Goal: Use online tool/utility: Utilize a website feature to perform a specific function

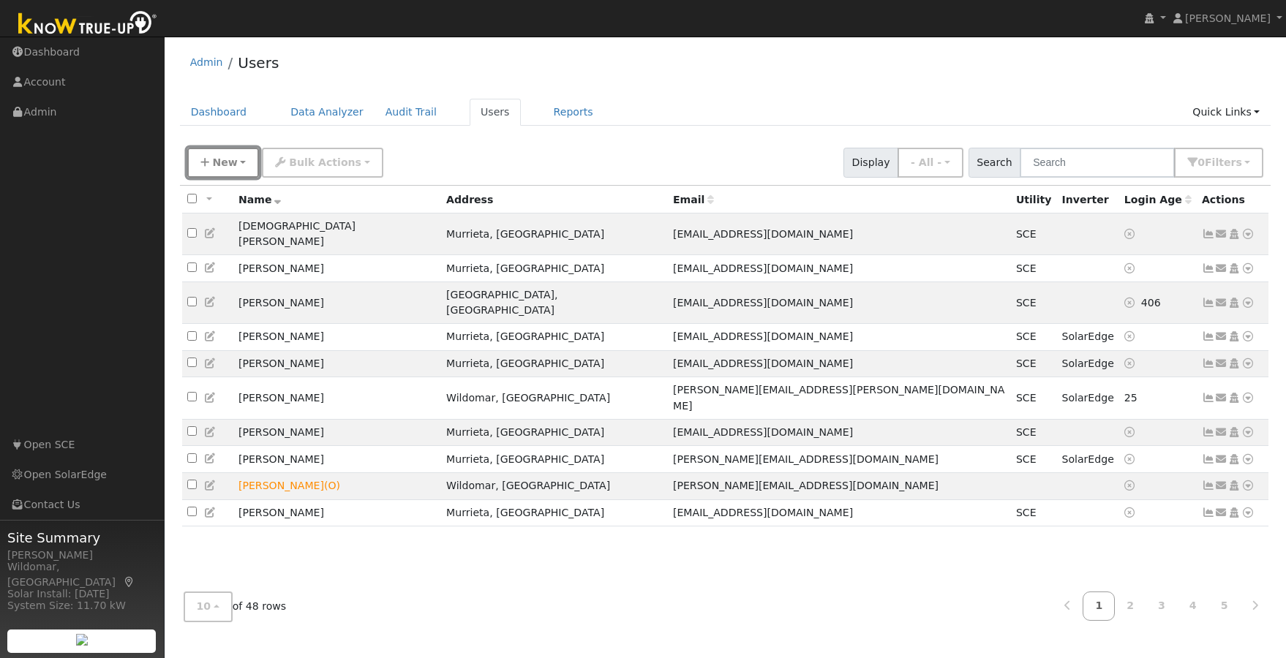
click at [214, 161] on span "New" at bounding box center [224, 163] width 25 height 12
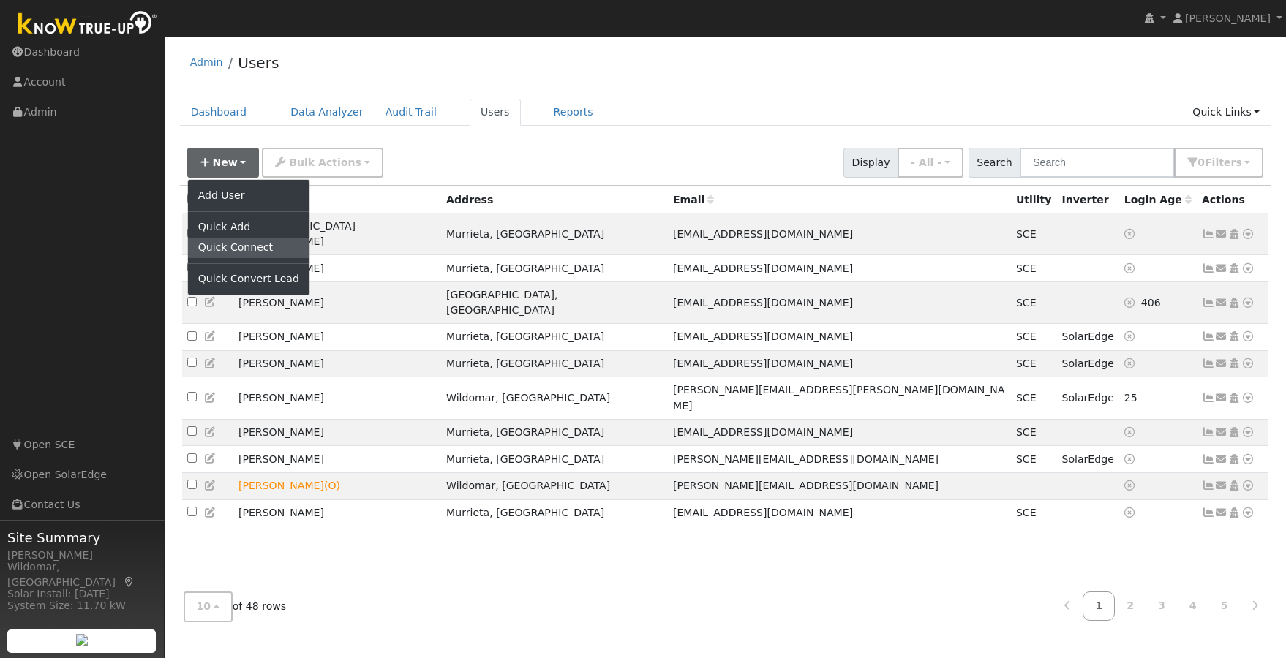
click at [246, 249] on link "Quick Connect" at bounding box center [248, 248] width 121 height 20
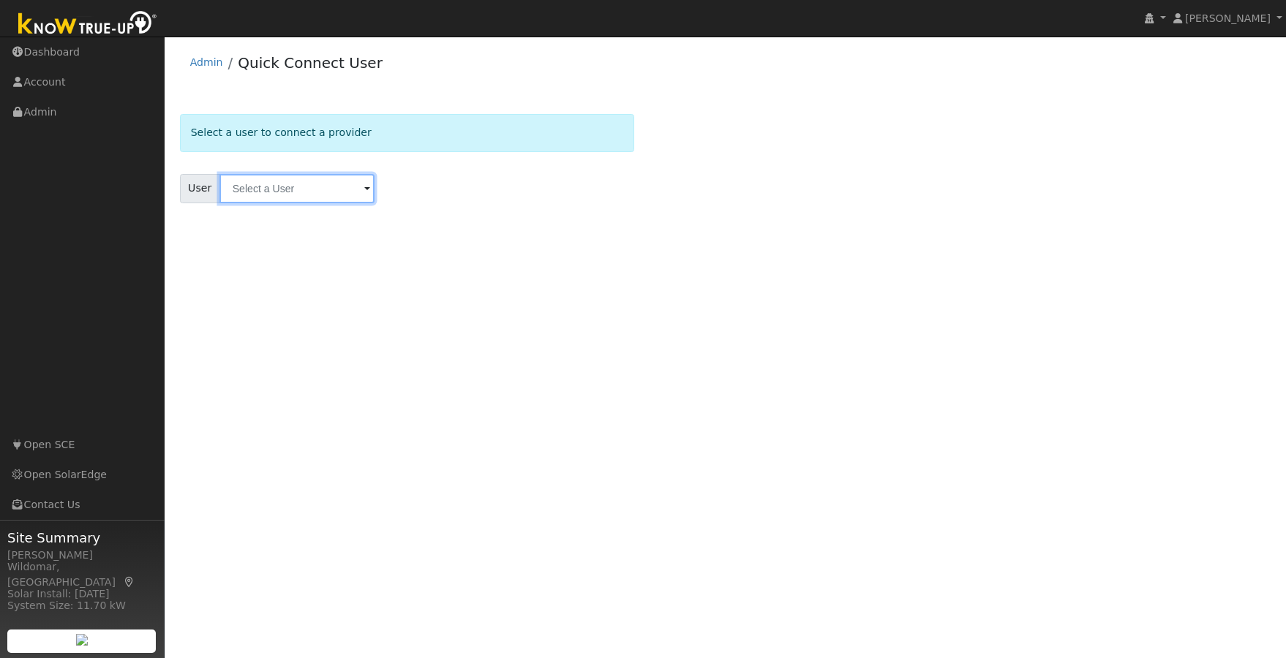
click at [319, 187] on input "text" at bounding box center [296, 188] width 155 height 29
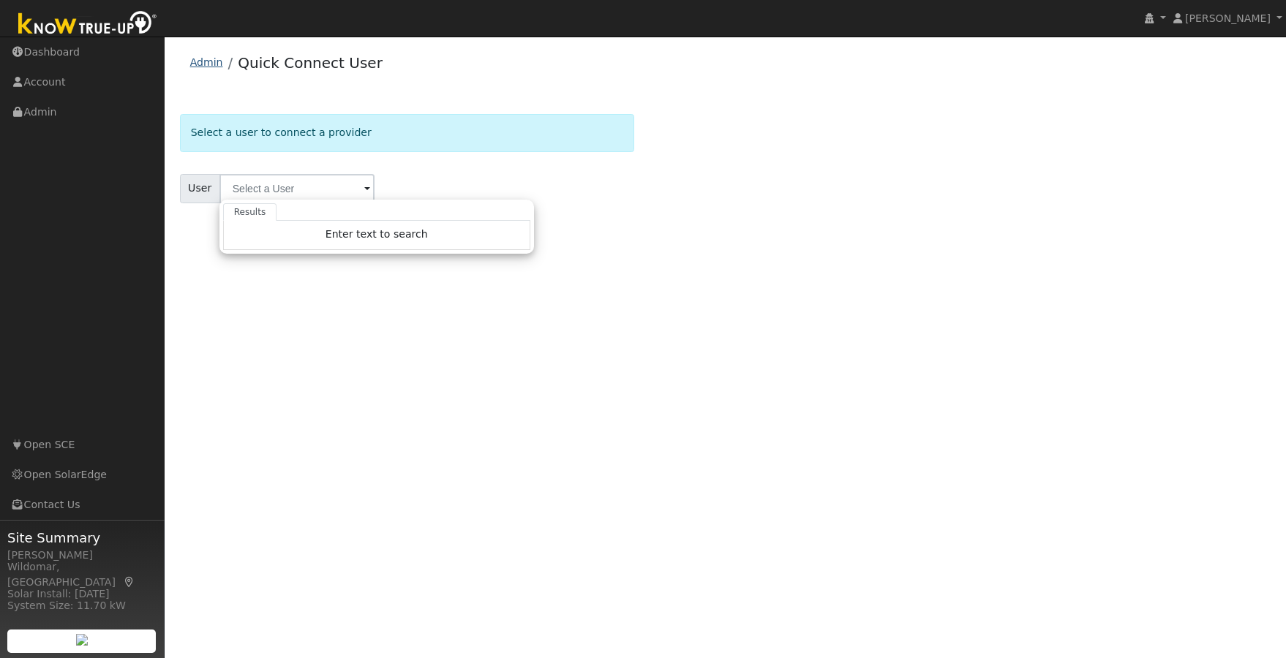
click at [200, 61] on link "Admin" at bounding box center [206, 62] width 33 height 12
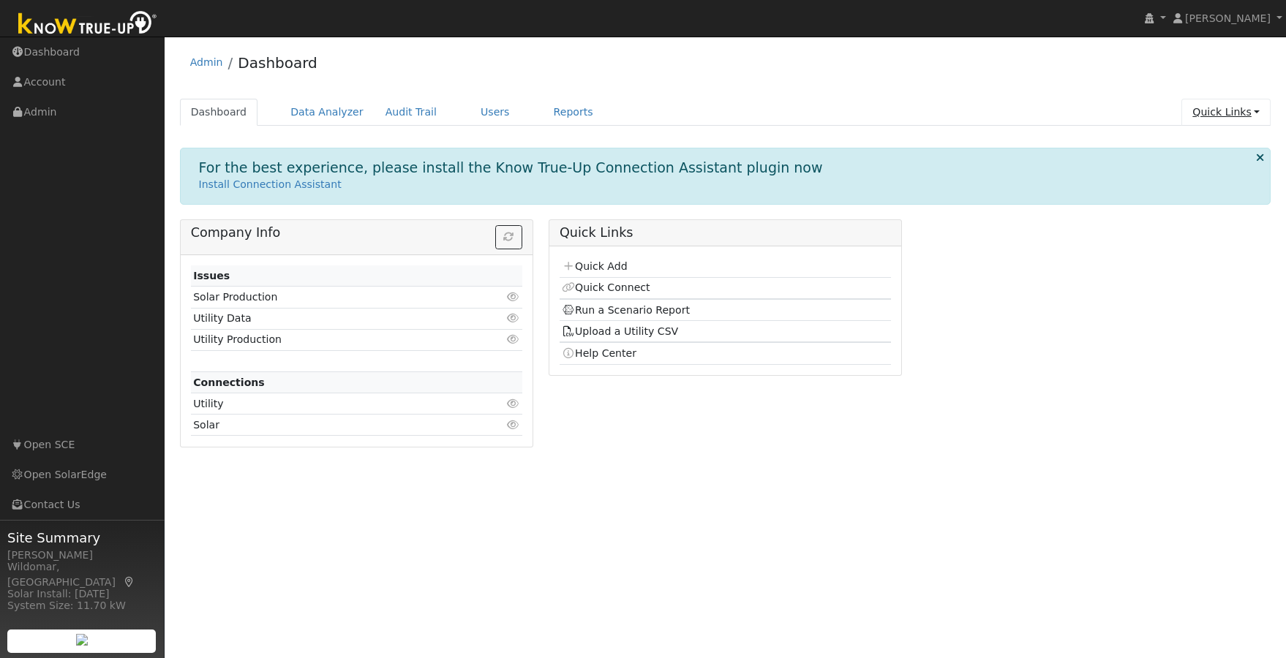
click at [1234, 115] on link "Quick Links" at bounding box center [1225, 112] width 89 height 27
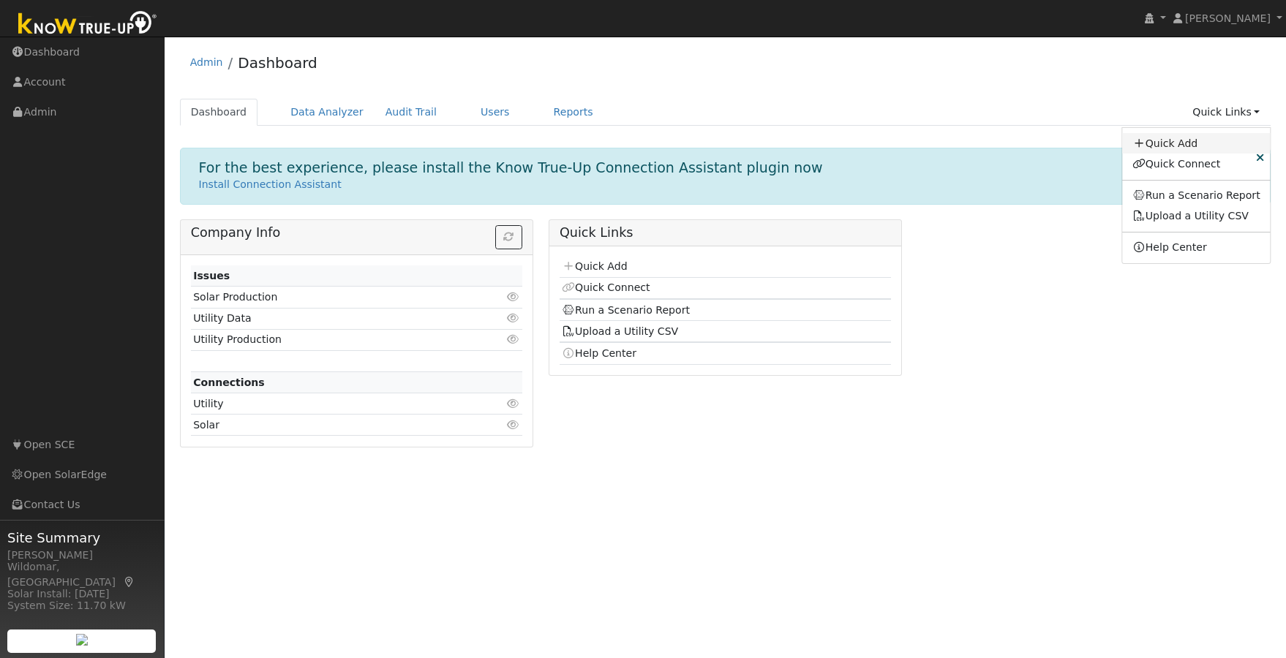
click at [1188, 145] on link "Quick Add" at bounding box center [1196, 143] width 148 height 20
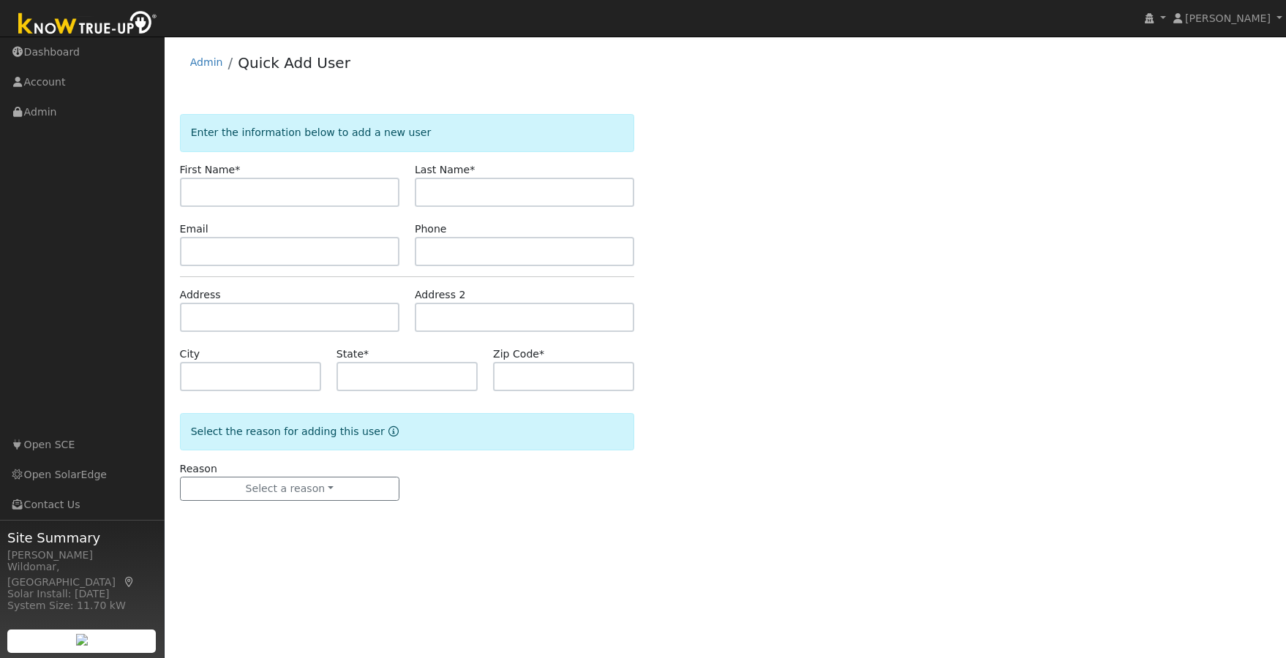
click at [316, 195] on input "text" at bounding box center [289, 192] width 219 height 29
type input "John"
type input "Hunter"
type input "jhunter@futureceuticals.com"
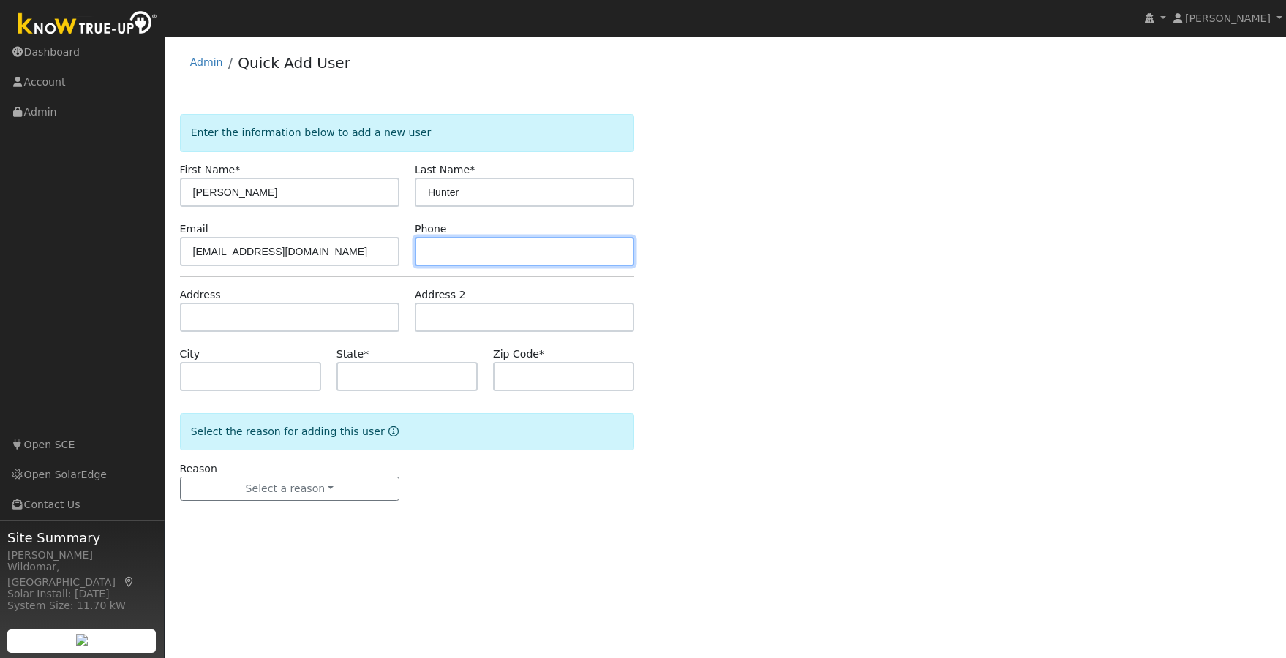
click at [458, 251] on input "text" at bounding box center [524, 251] width 219 height 29
click at [491, 250] on input "text" at bounding box center [524, 251] width 219 height 29
paste input "(708) 927-7000"
type input "(708) 927-7000"
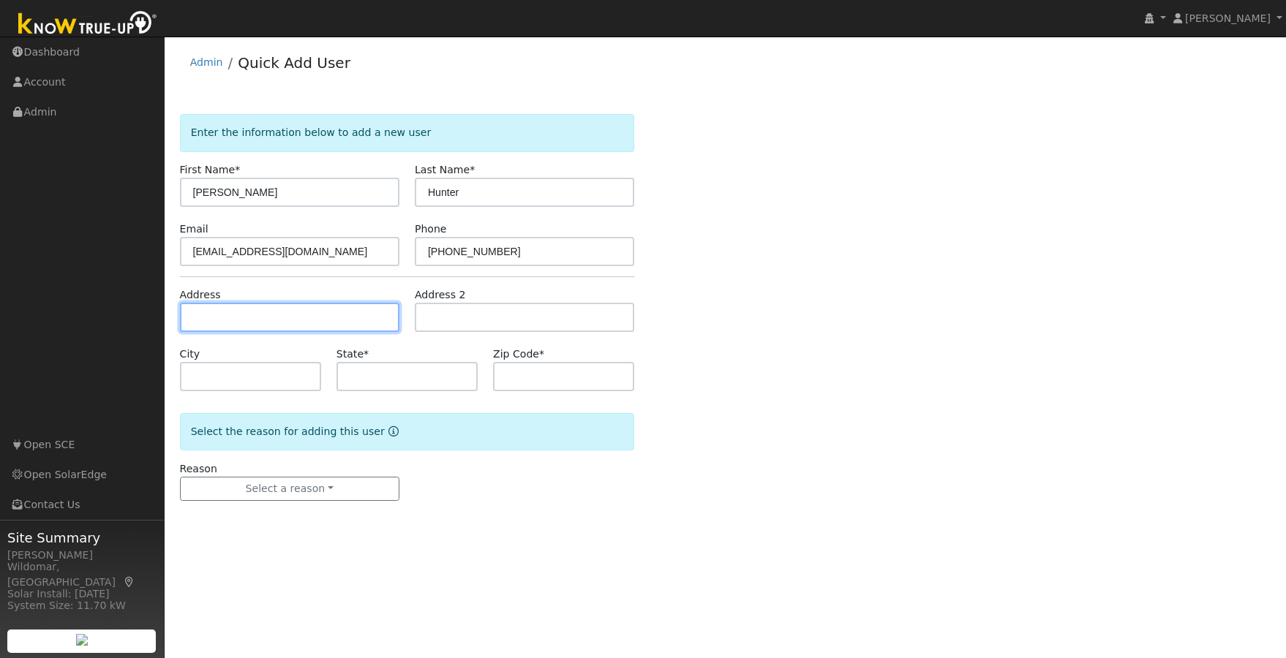
click at [313, 316] on input "text" at bounding box center [289, 317] width 219 height 29
type input "[STREET_ADDRESS]"
type input "Temecula"
type input "CA"
type input "92592"
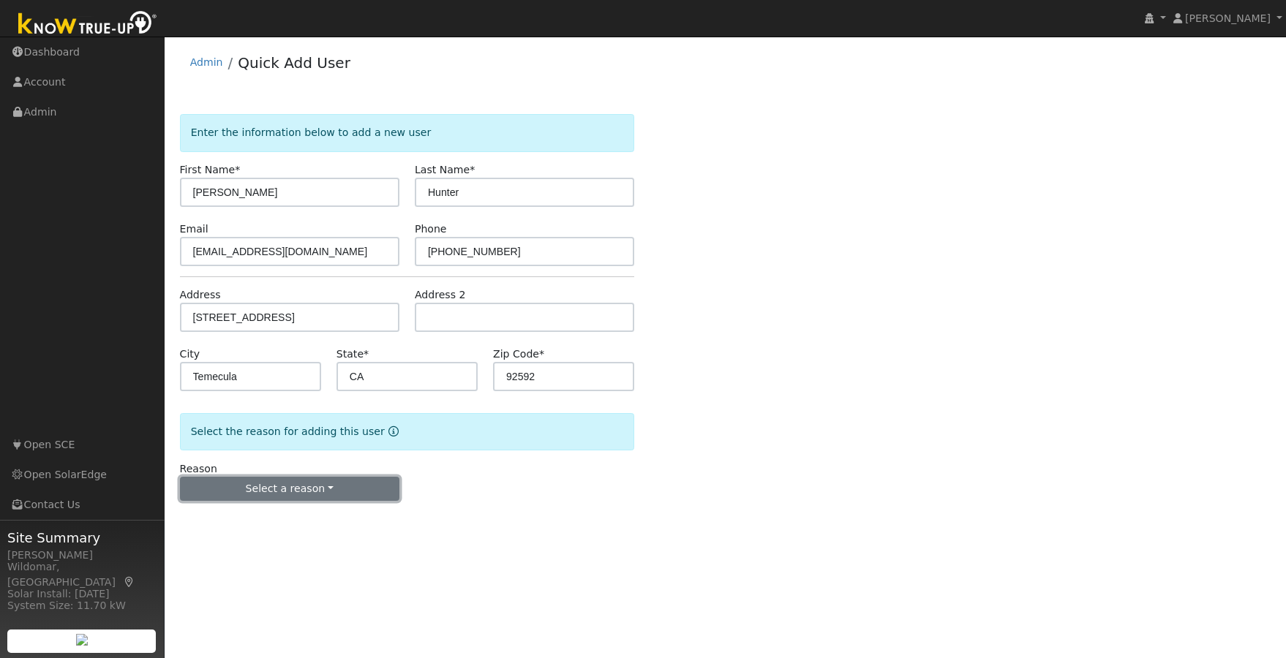
click at [282, 490] on button "Select a reason" at bounding box center [289, 489] width 219 height 25
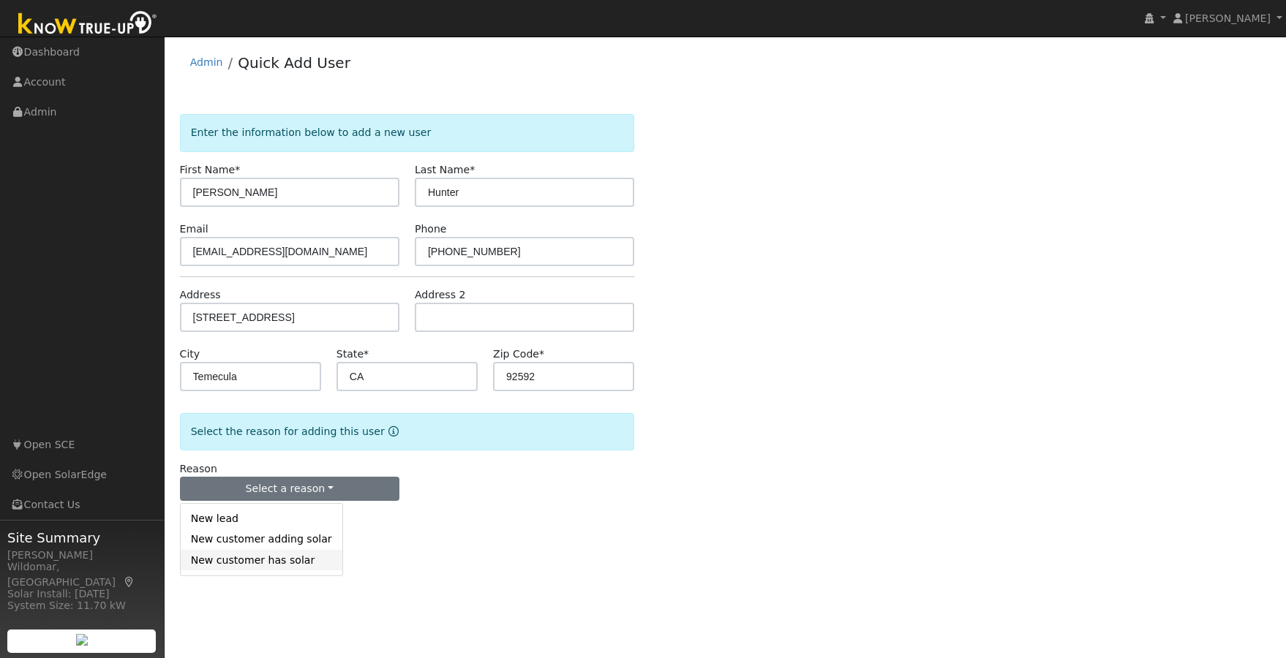
click at [235, 562] on link "New customer has solar" at bounding box center [262, 560] width 162 height 20
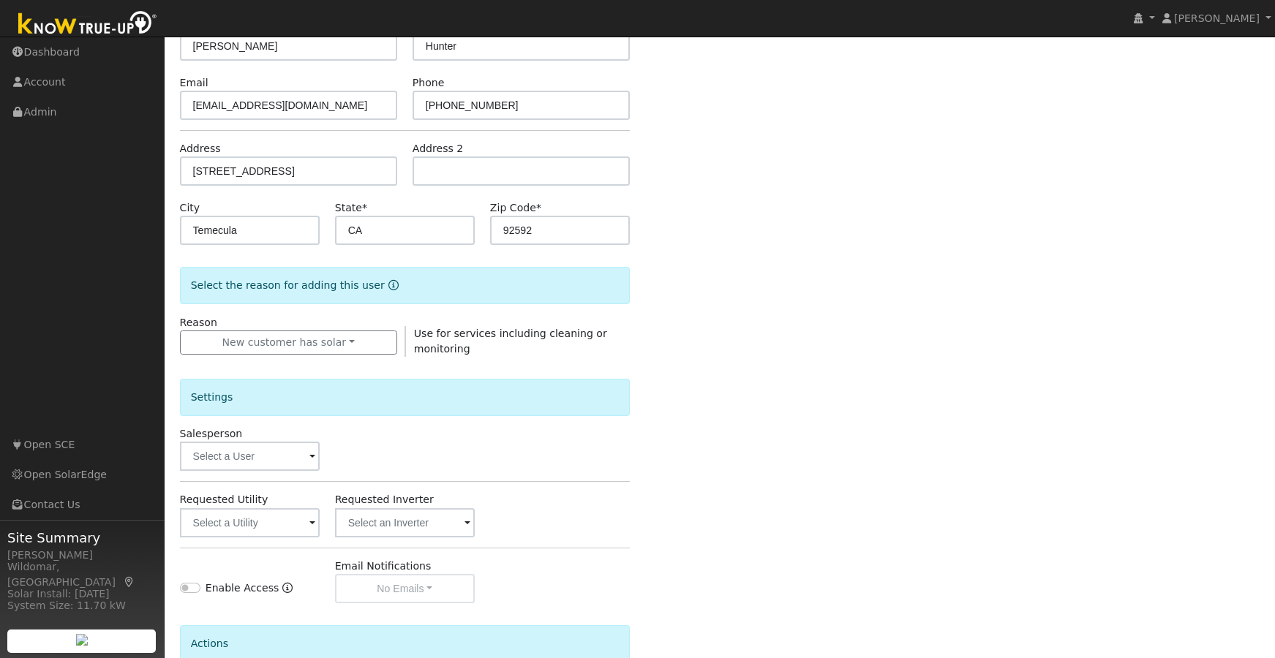
scroll to position [289, 0]
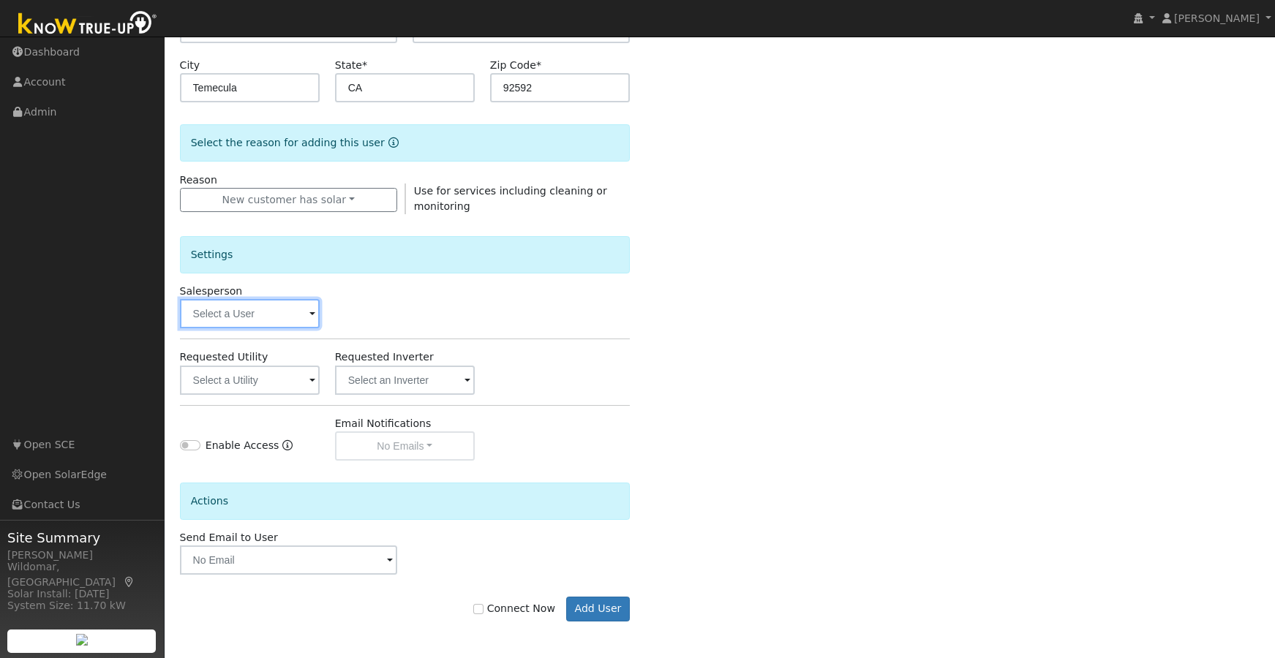
click at [255, 301] on input "text" at bounding box center [250, 313] width 140 height 29
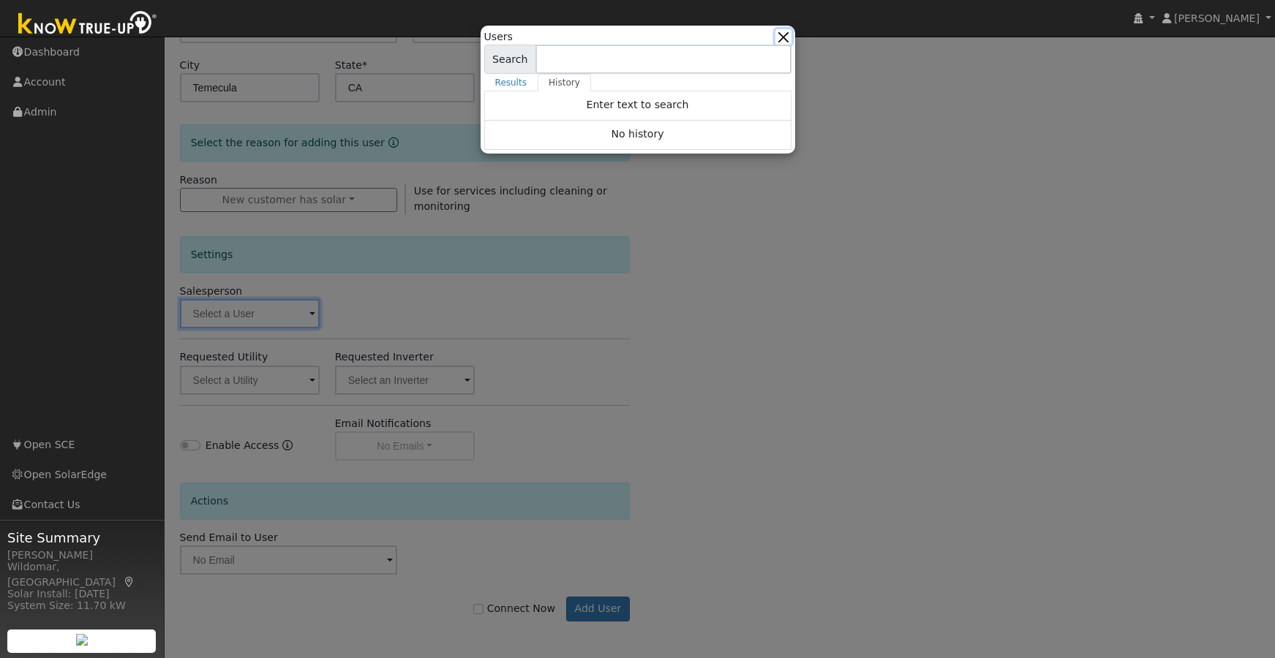
click at [784, 34] on button "button" at bounding box center [782, 36] width 15 height 15
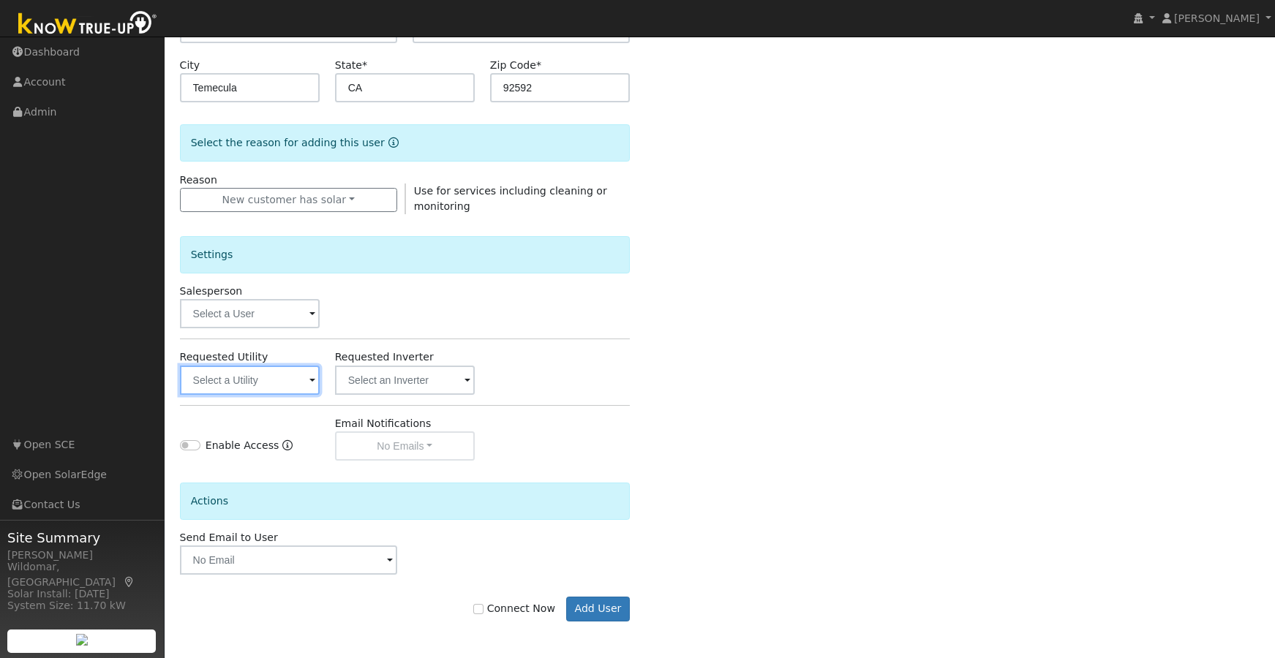
click at [226, 382] on input "text" at bounding box center [250, 380] width 140 height 29
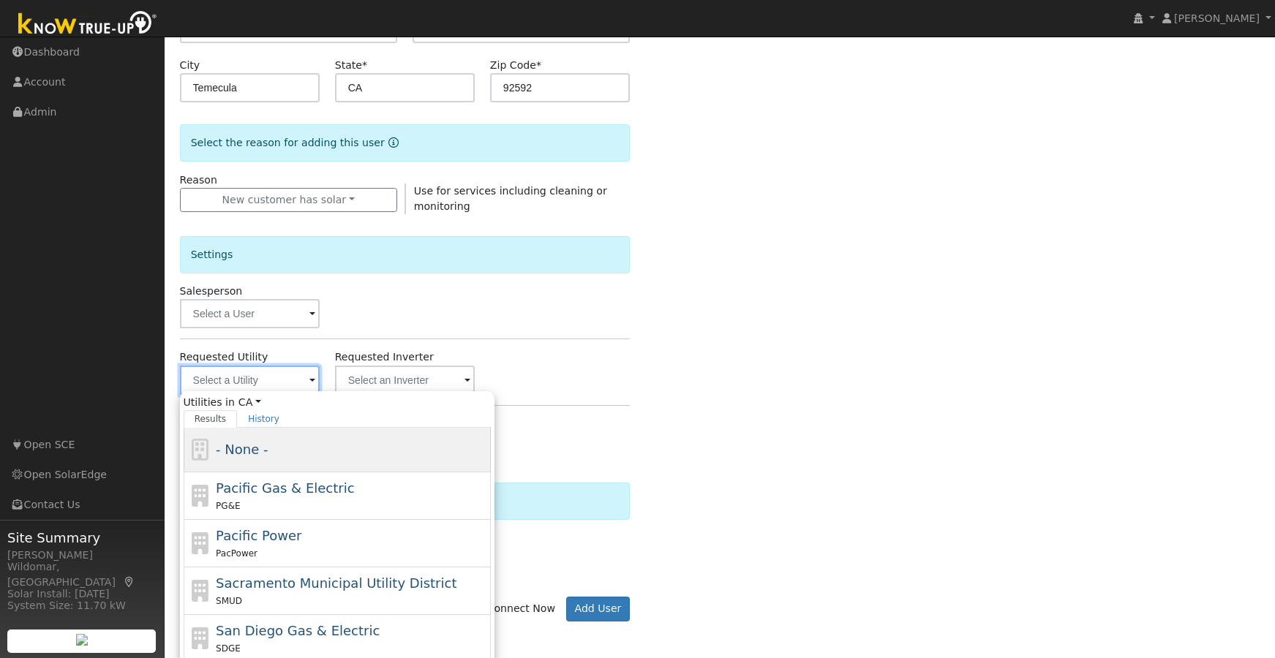
scroll to position [362, 0]
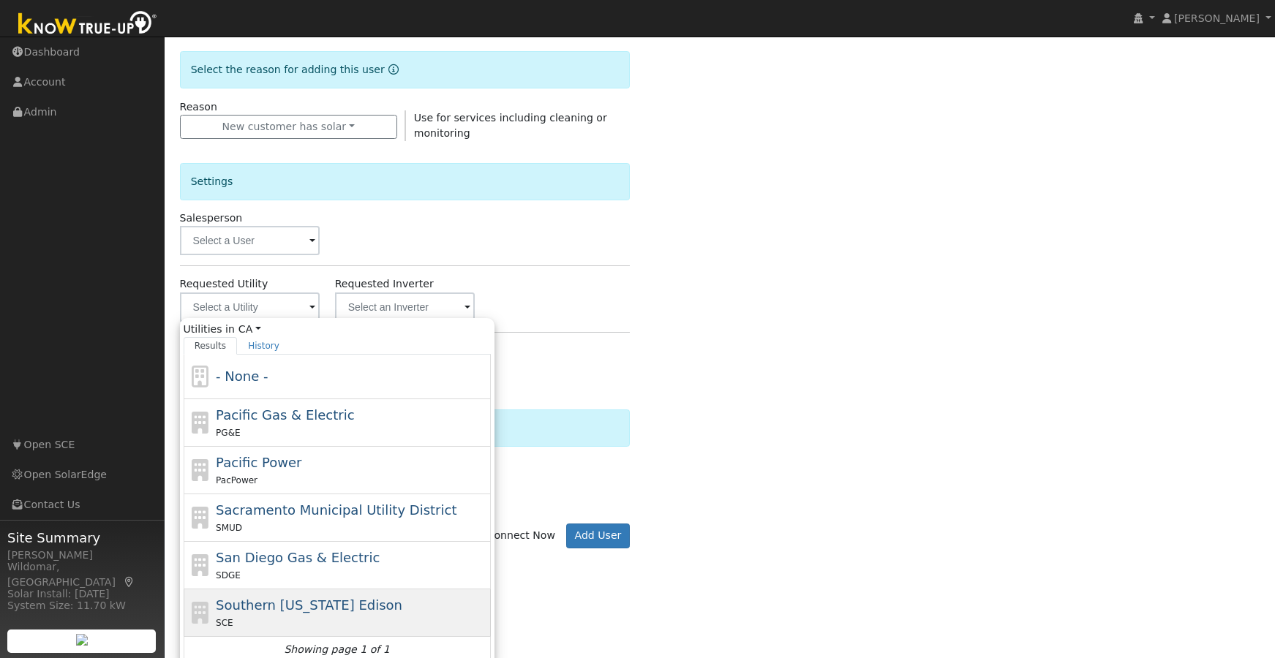
click at [282, 601] on span "Southern [US_STATE] Edison" at bounding box center [309, 604] width 186 height 15
type input "Southern [US_STATE] Edison"
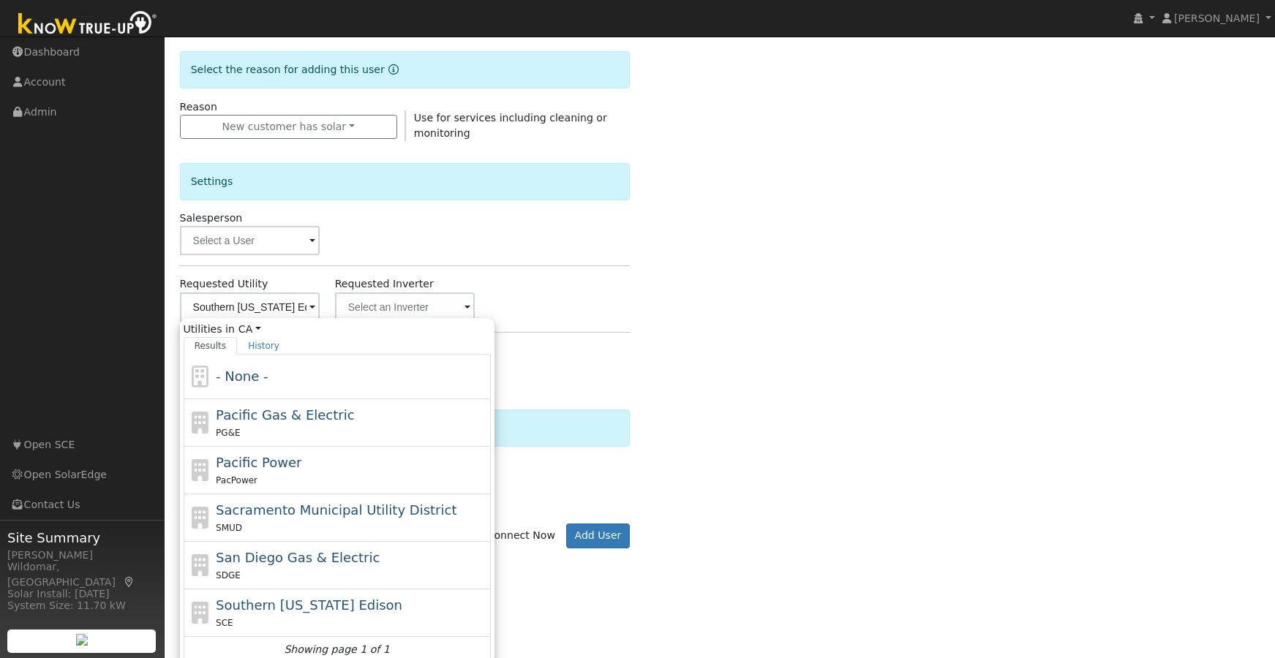
scroll to position [289, 0]
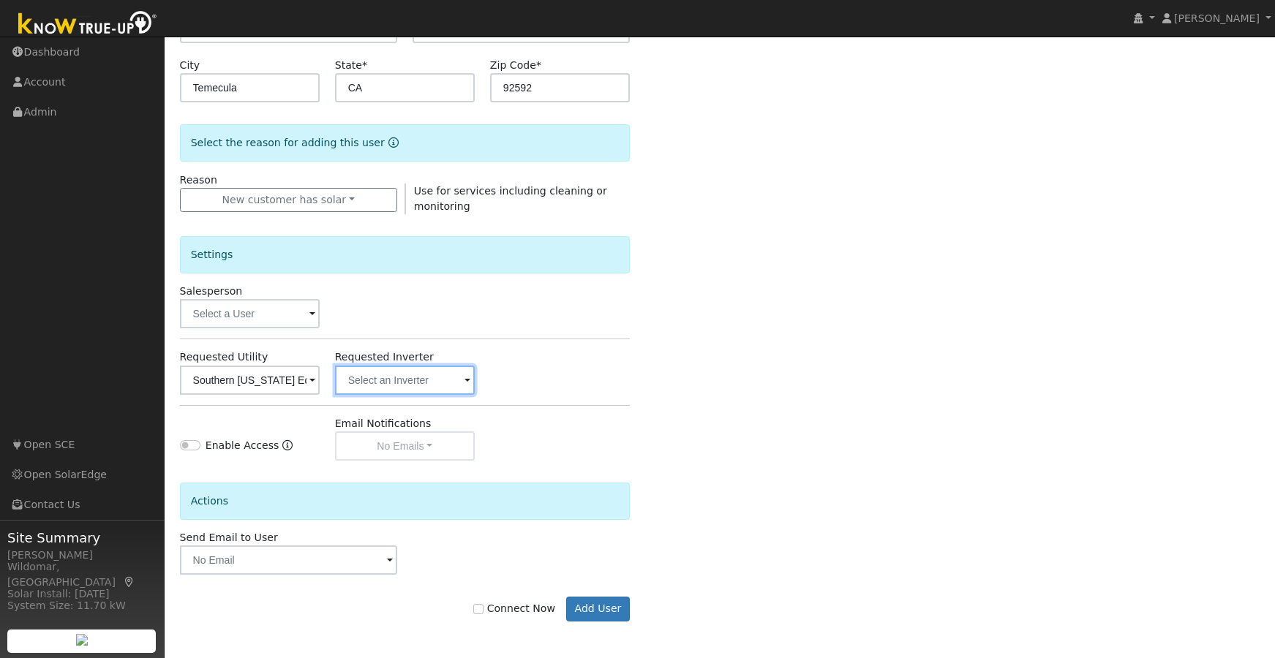
click at [320, 380] on input "text" at bounding box center [250, 380] width 140 height 29
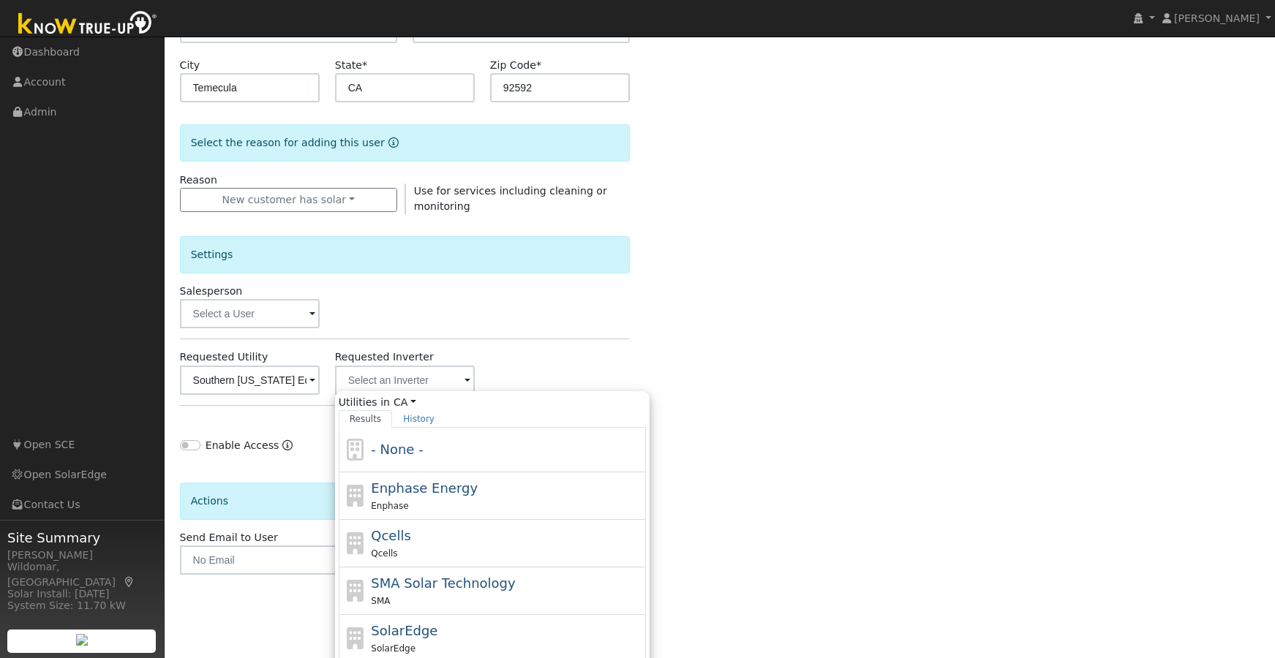
click at [709, 336] on div "Enter the information below to add a new user First Name * John Last Name * Hun…" at bounding box center [720, 238] width 1080 height 826
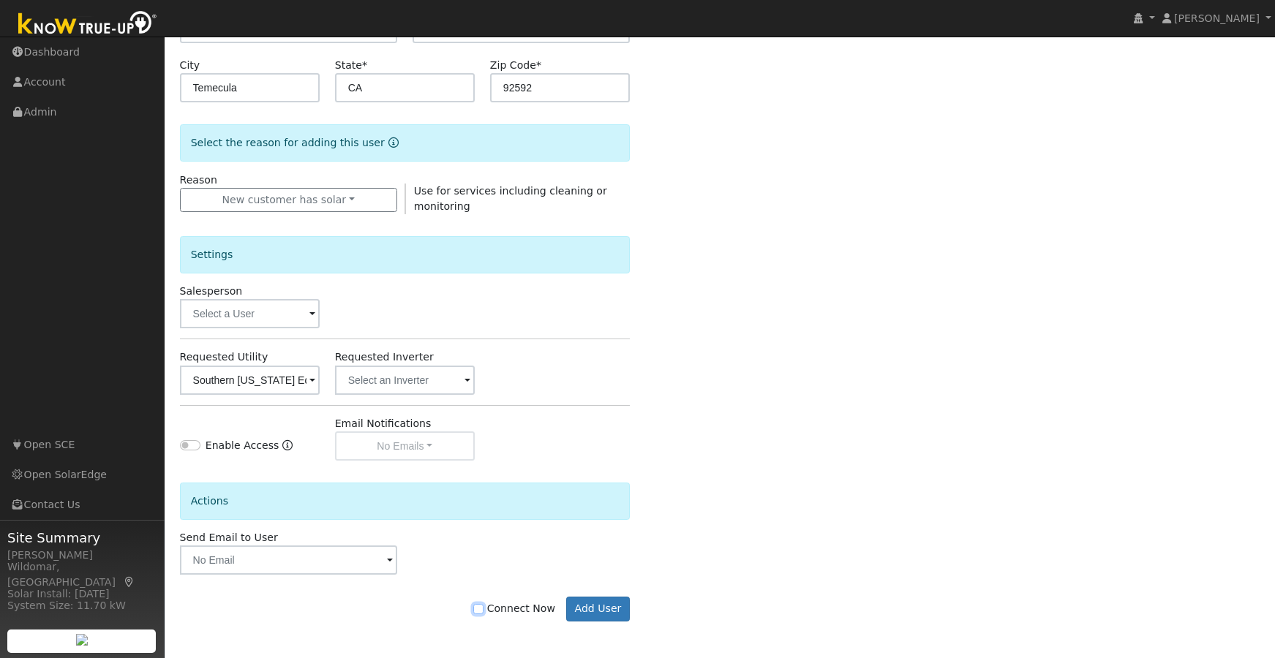
click at [483, 608] on input "Connect Now" at bounding box center [478, 609] width 10 height 10
checkbox input "true"
click at [597, 607] on button "Add User" at bounding box center [598, 609] width 64 height 25
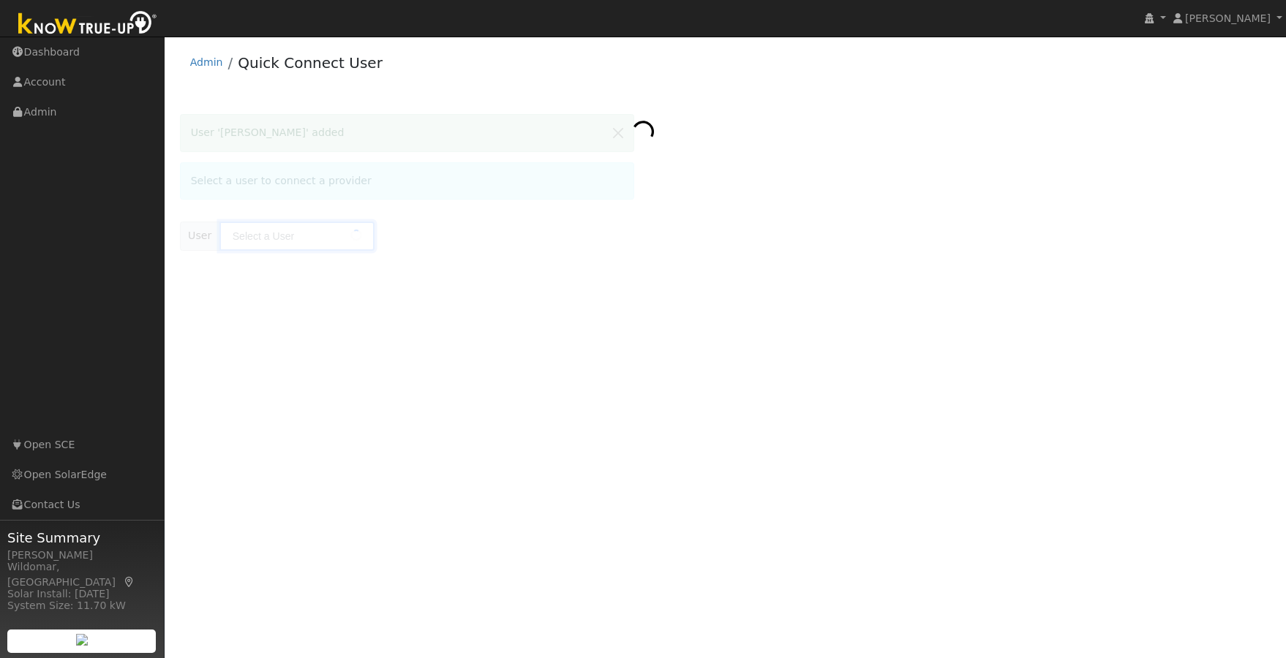
type input "John Hunter"
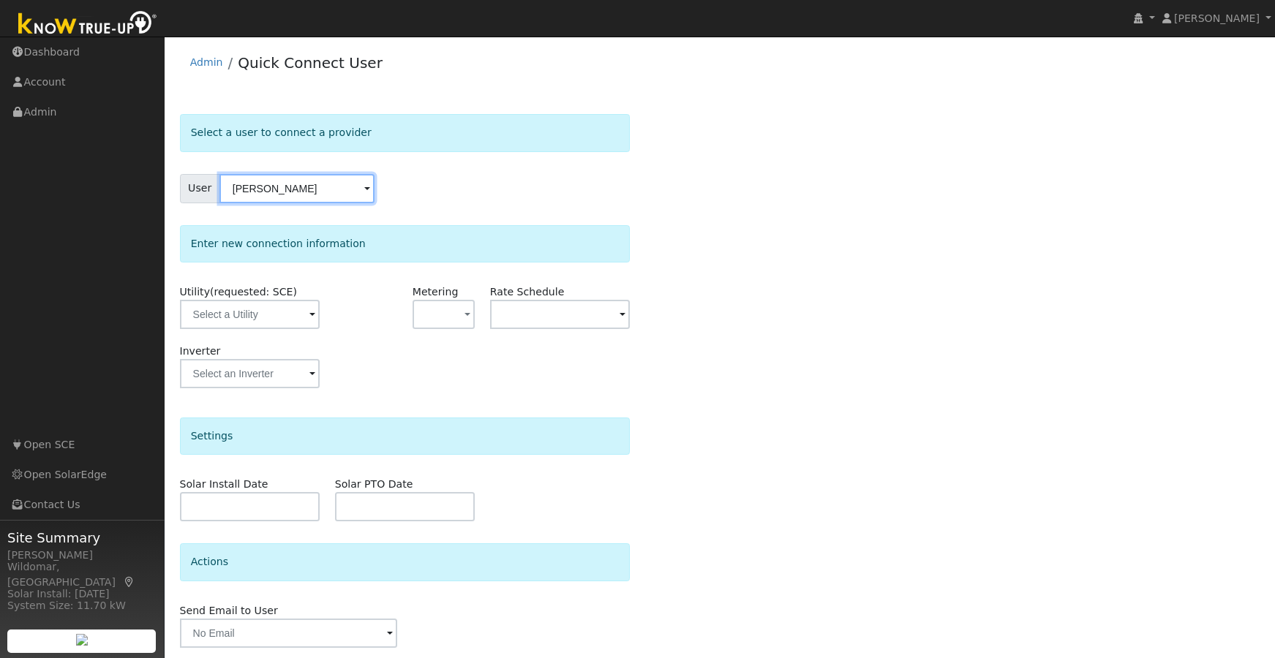
scroll to position [50, 0]
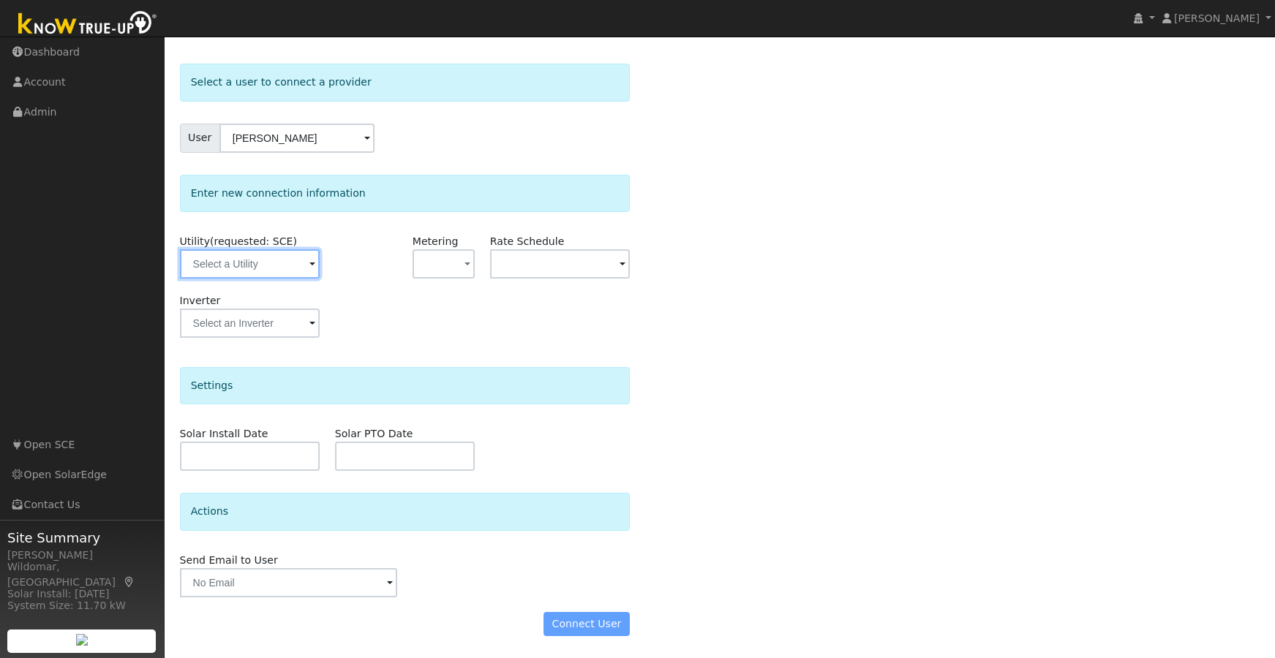
click at [271, 268] on input "text" at bounding box center [250, 263] width 140 height 29
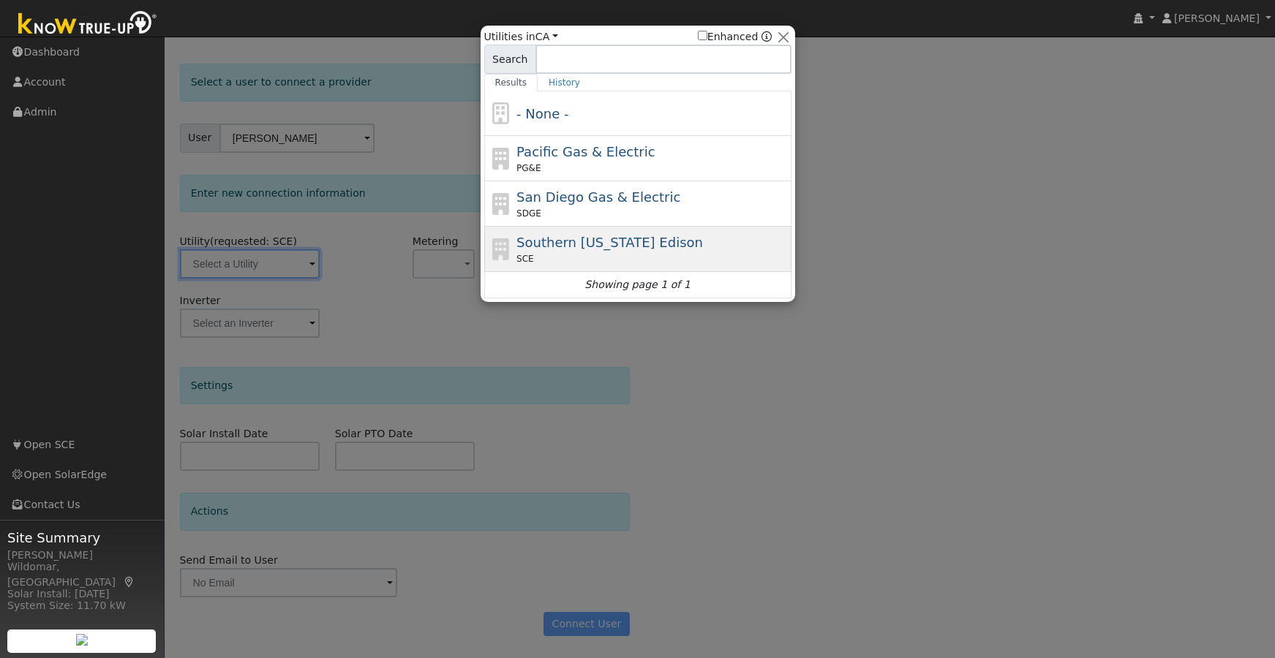
click at [566, 238] on span "Southern California Edison" at bounding box center [609, 242] width 186 height 15
type input "SCE"
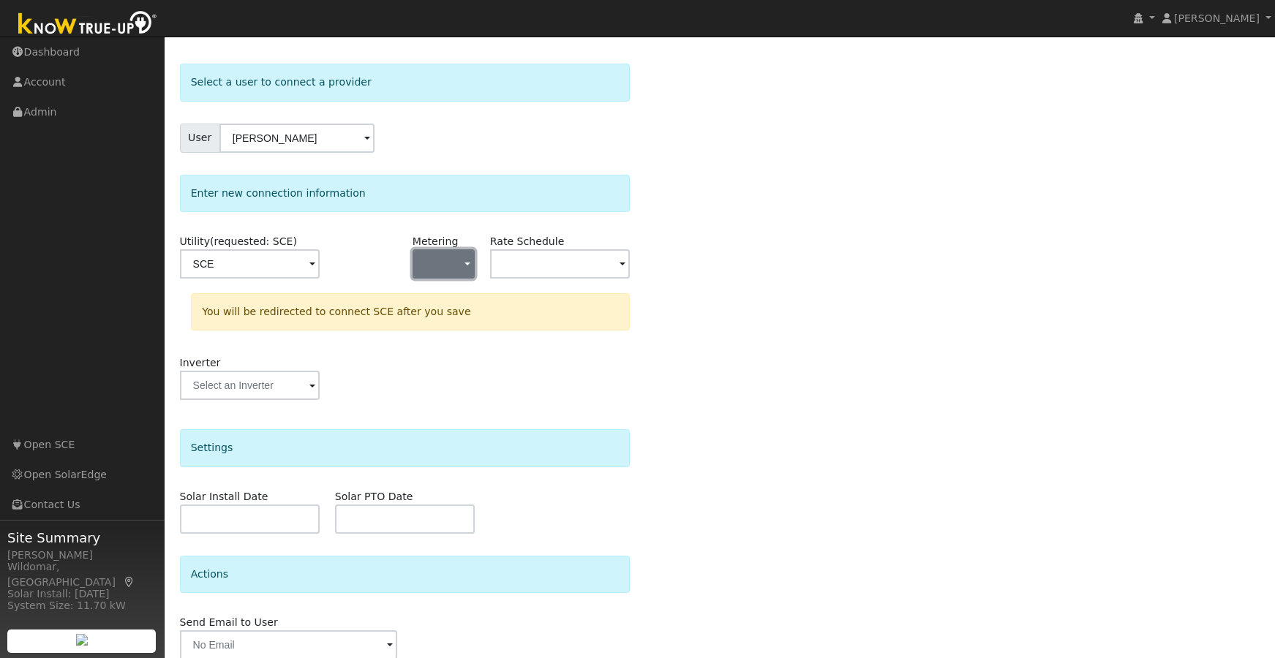
click at [460, 269] on button "button" at bounding box center [443, 263] width 62 height 29
click at [440, 317] on link "NEM" at bounding box center [464, 316] width 102 height 20
click at [320, 268] on input "text" at bounding box center [250, 263] width 140 height 29
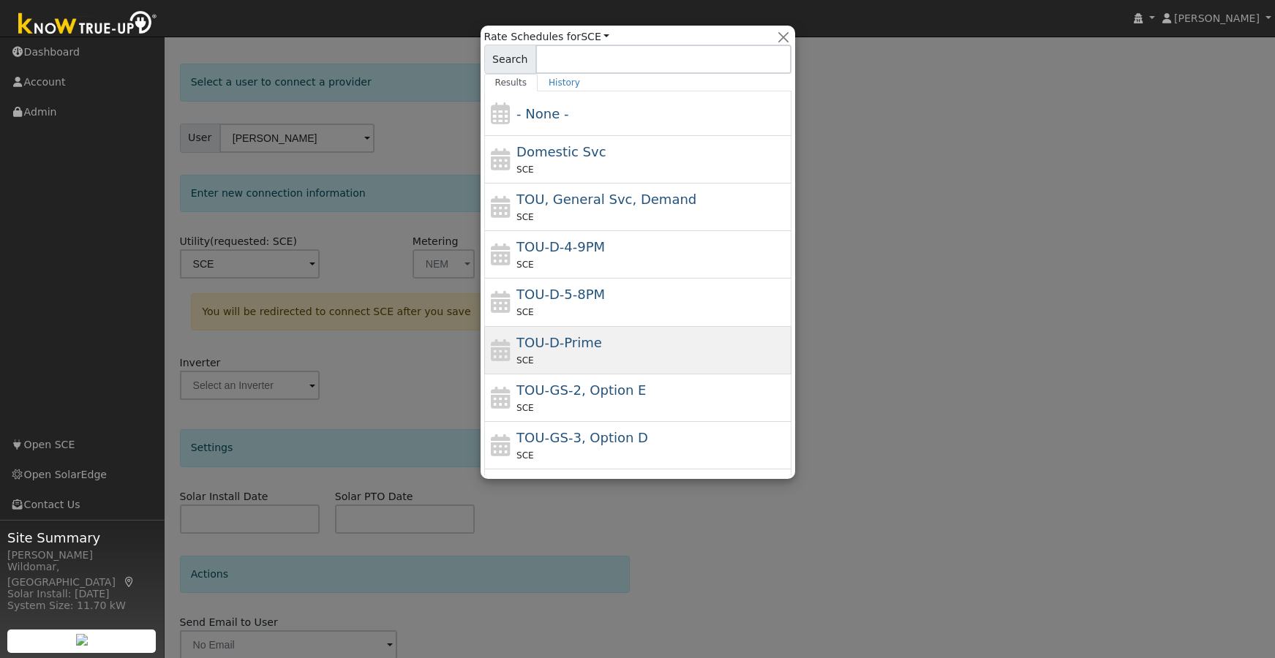
click at [561, 342] on span "TOU-D-Prime" at bounding box center [559, 342] width 86 height 15
type input "TOU-D-Prime"
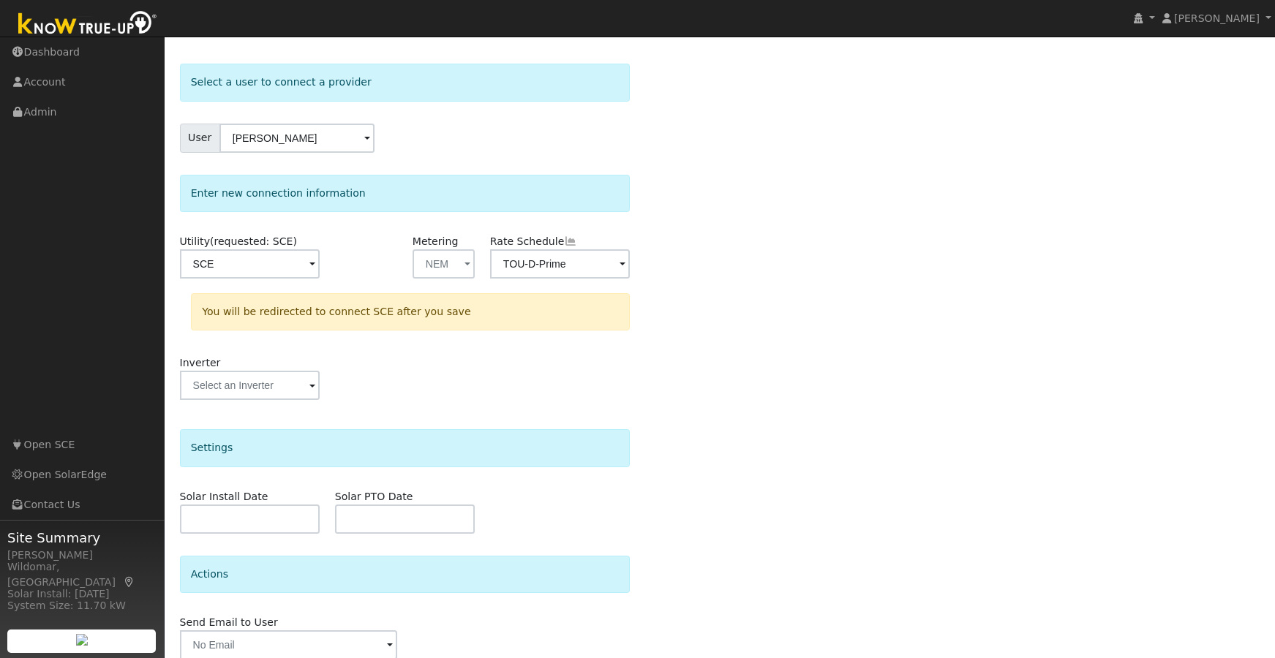
scroll to position [113, 0]
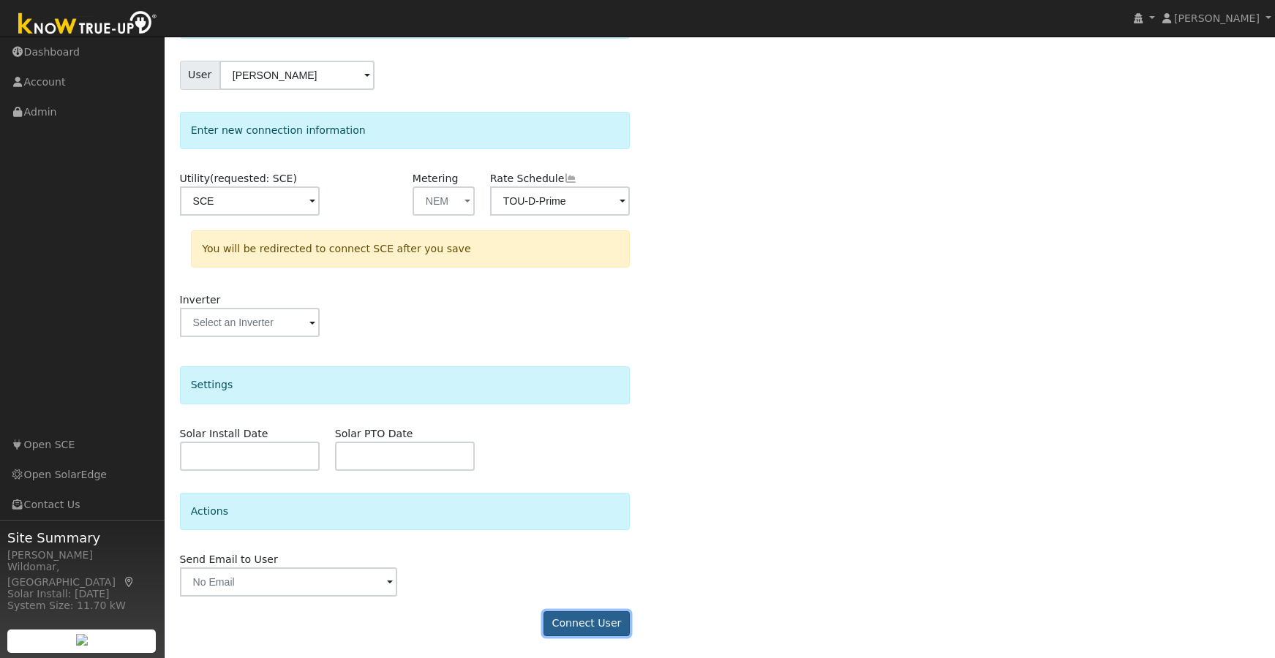
click at [606, 622] on button "Connect User" at bounding box center [586, 623] width 86 height 25
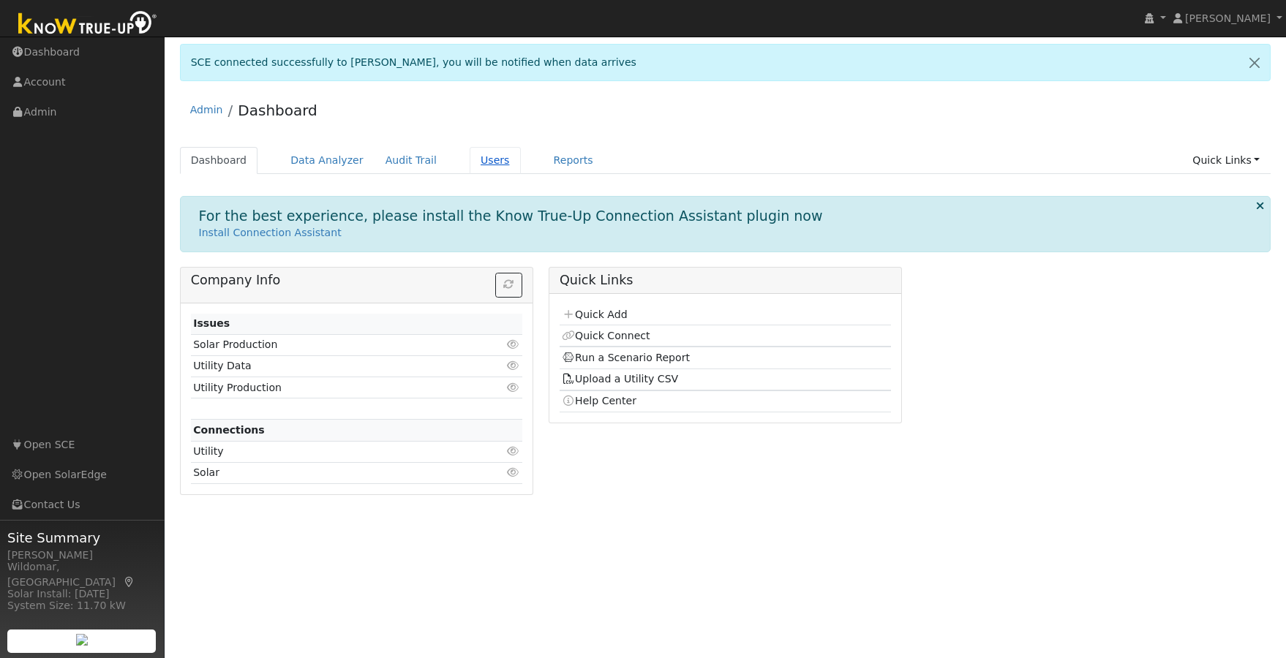
click at [477, 159] on link "Users" at bounding box center [495, 160] width 51 height 27
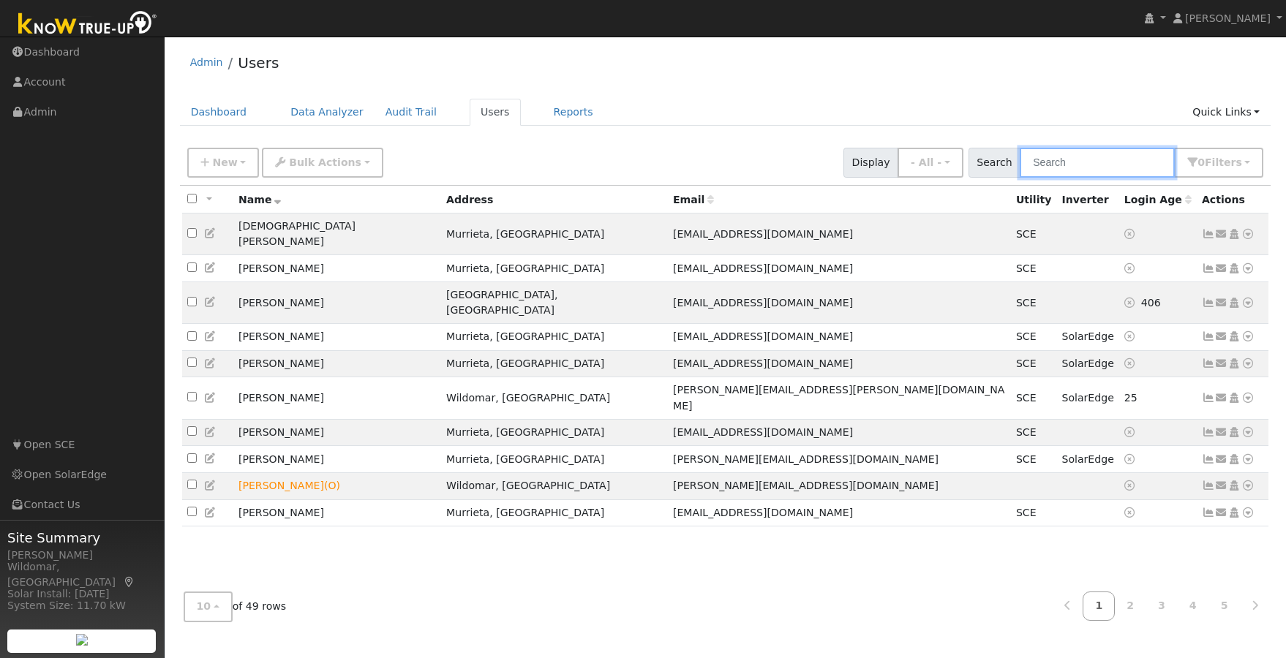
click at [1097, 161] on input "text" at bounding box center [1096, 163] width 155 height 30
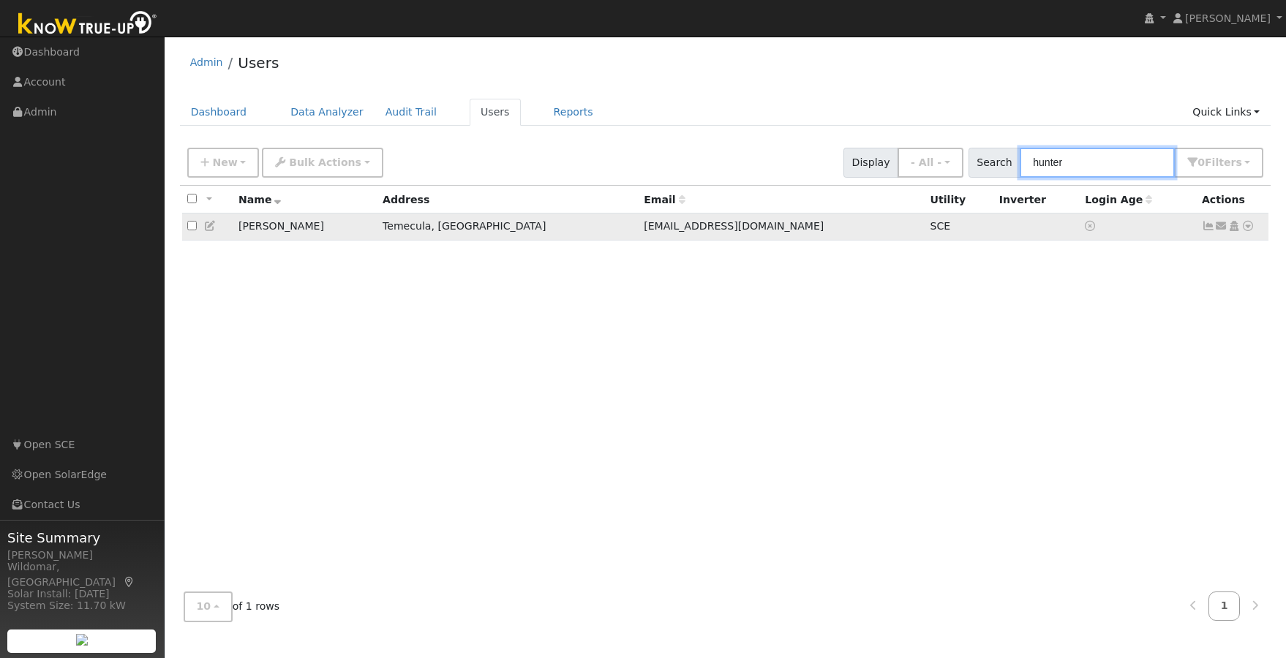
type input "hunter"
click at [1246, 227] on icon at bounding box center [1247, 226] width 13 height 10
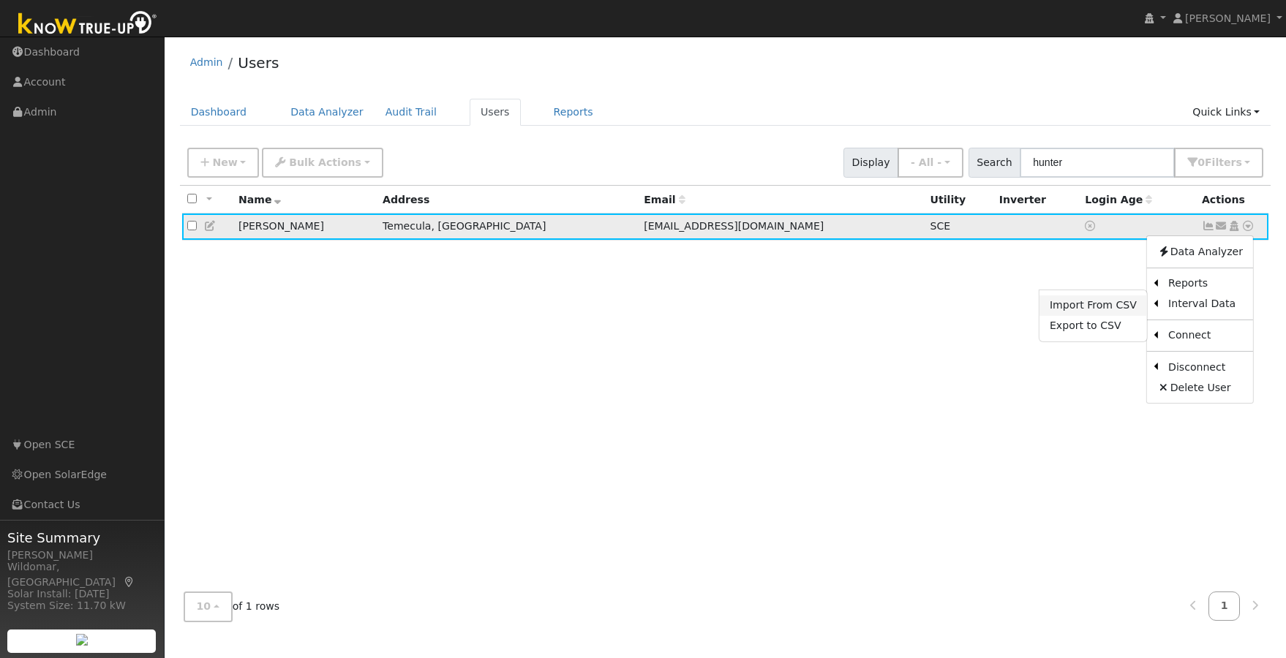
click at [1096, 309] on link "Import From CSV" at bounding box center [1093, 305] width 108 height 20
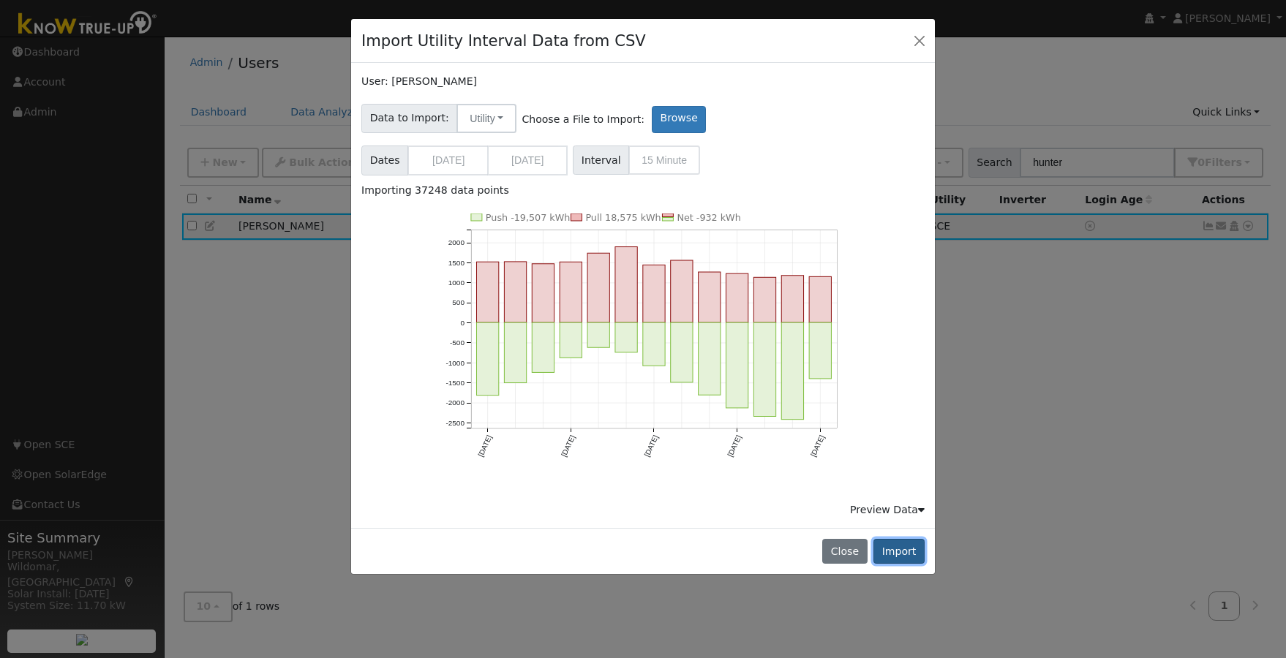
click at [900, 551] on button "Import" at bounding box center [898, 551] width 51 height 25
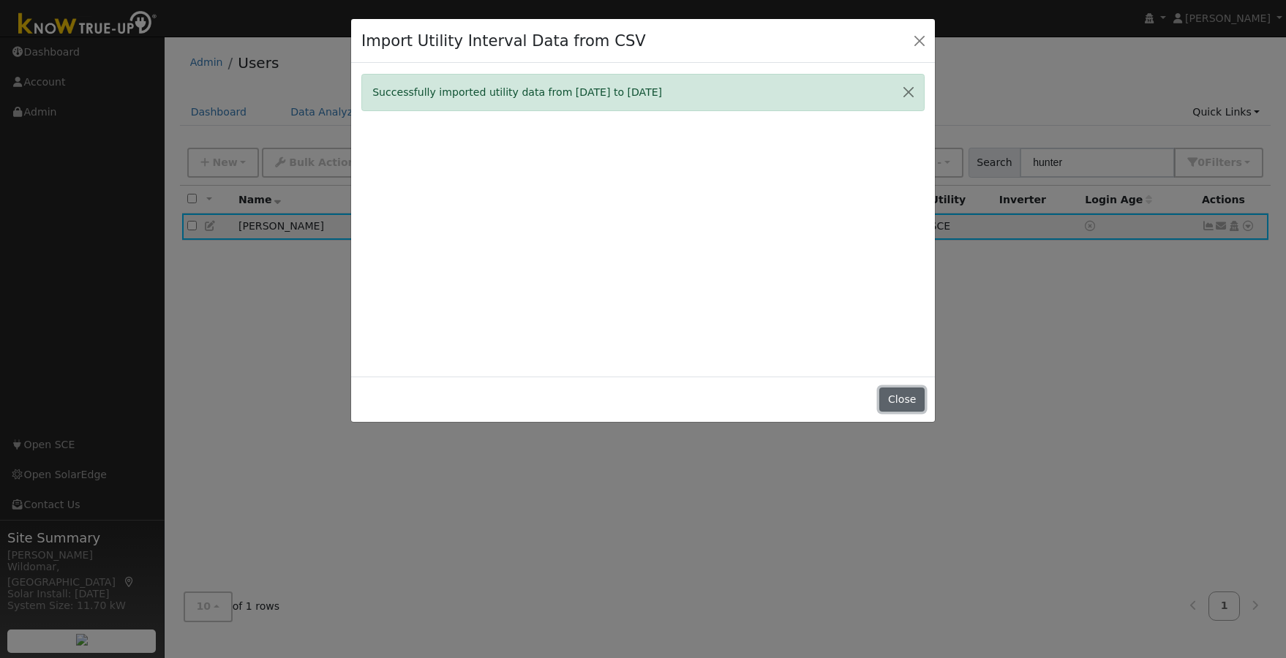
click at [900, 393] on button "Close" at bounding box center [901, 400] width 45 height 25
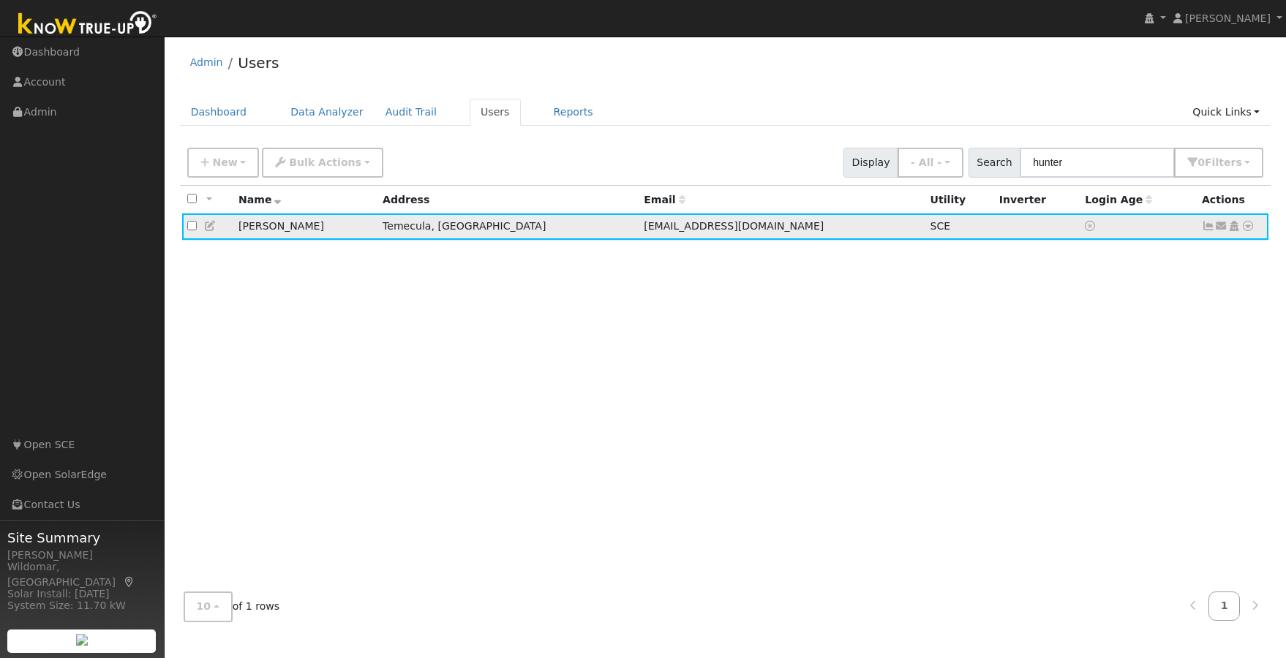
click at [1209, 225] on icon at bounding box center [1208, 226] width 13 height 10
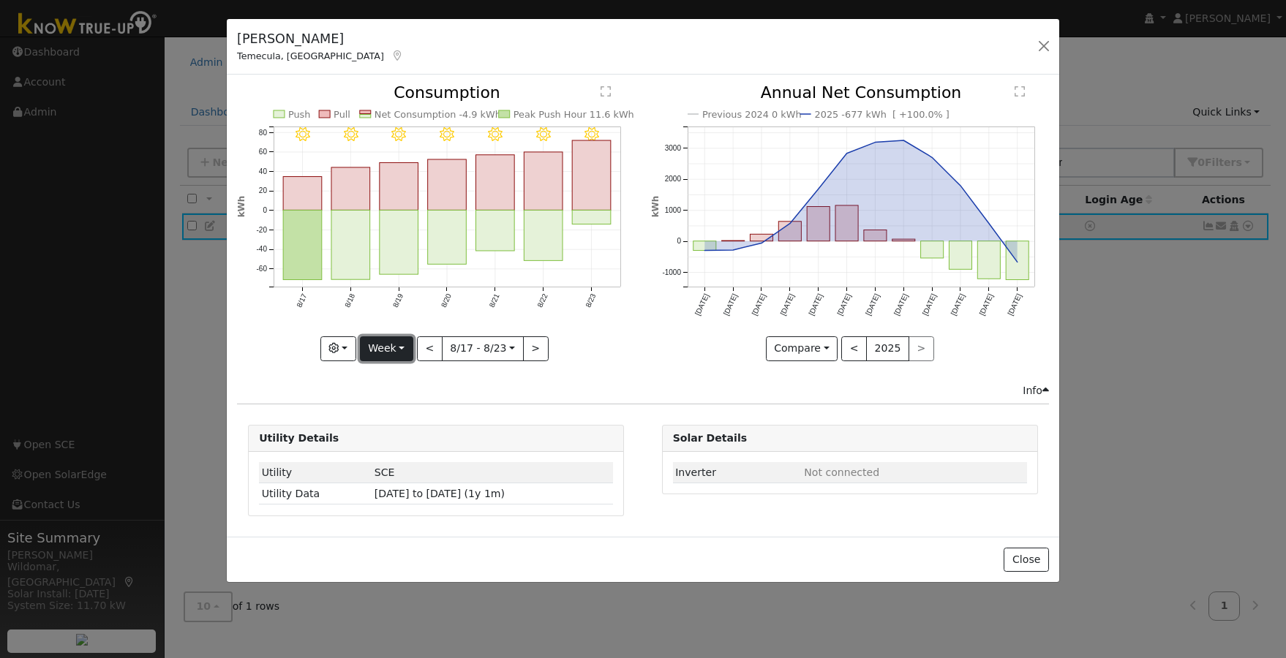
click at [399, 345] on button "Week" at bounding box center [386, 348] width 53 height 25
click at [407, 440] on link "Year" at bounding box center [412, 440] width 102 height 20
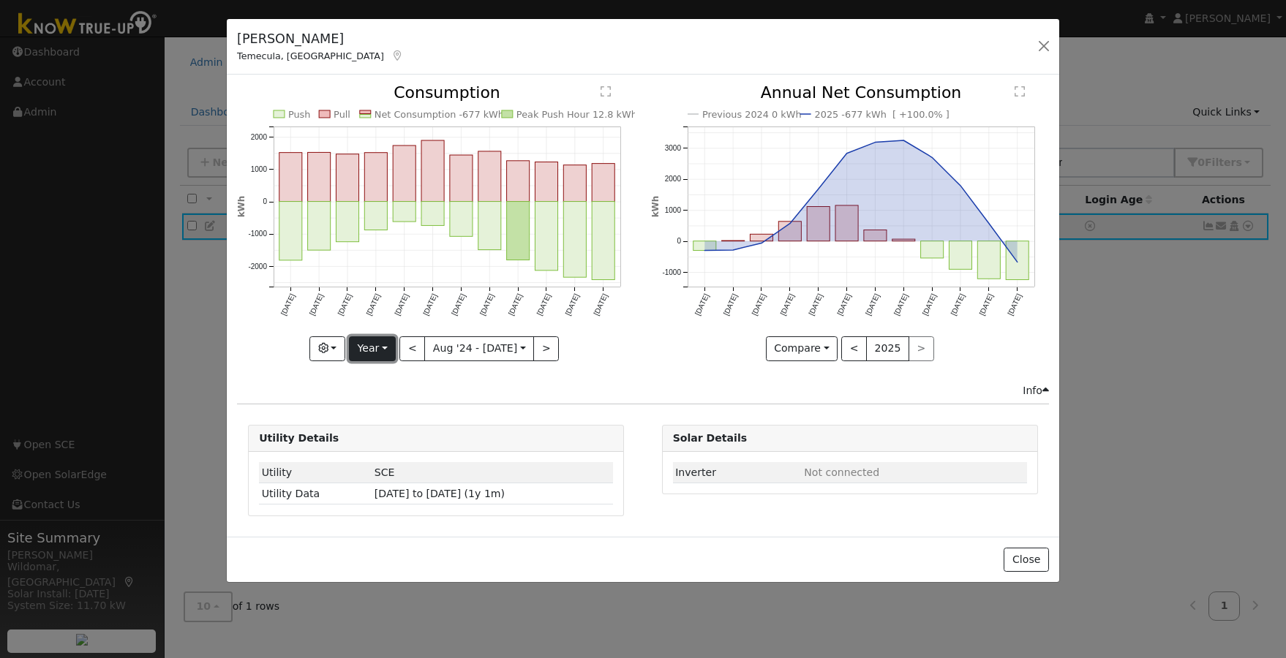
click at [384, 352] on button "Year" at bounding box center [372, 348] width 47 height 25
click at [388, 380] on link "Day" at bounding box center [401, 379] width 102 height 20
type input "2025-07-31"
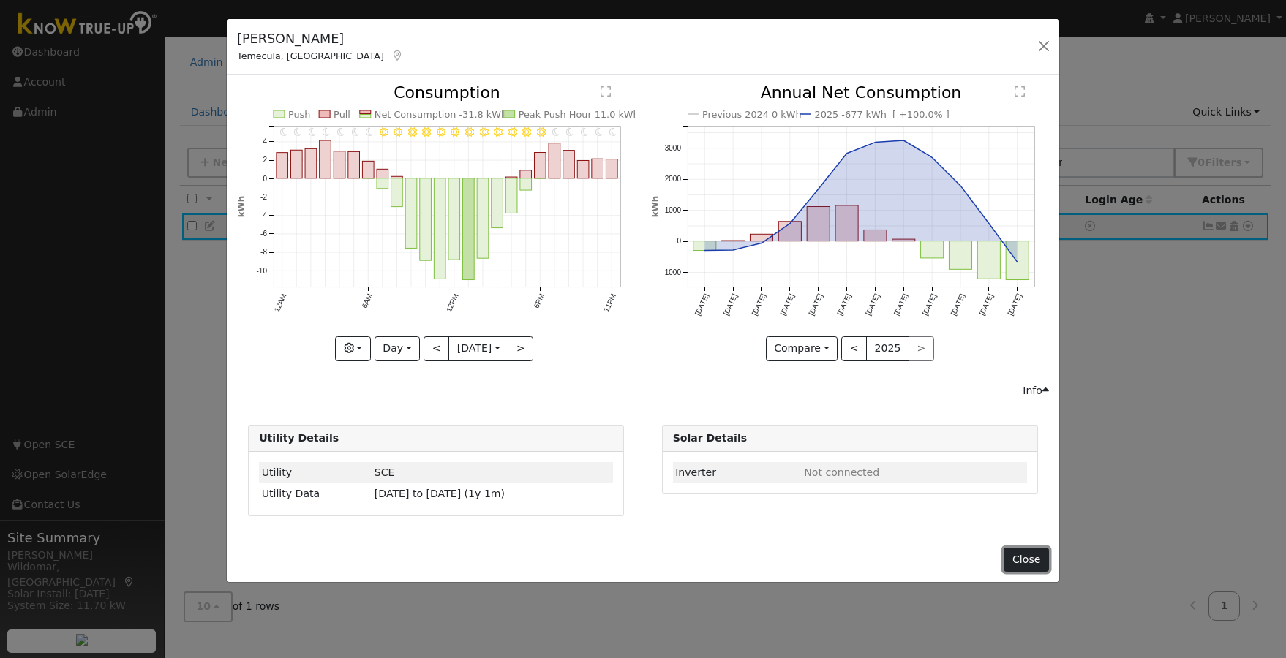
click at [1028, 556] on button "Close" at bounding box center [1025, 560] width 45 height 25
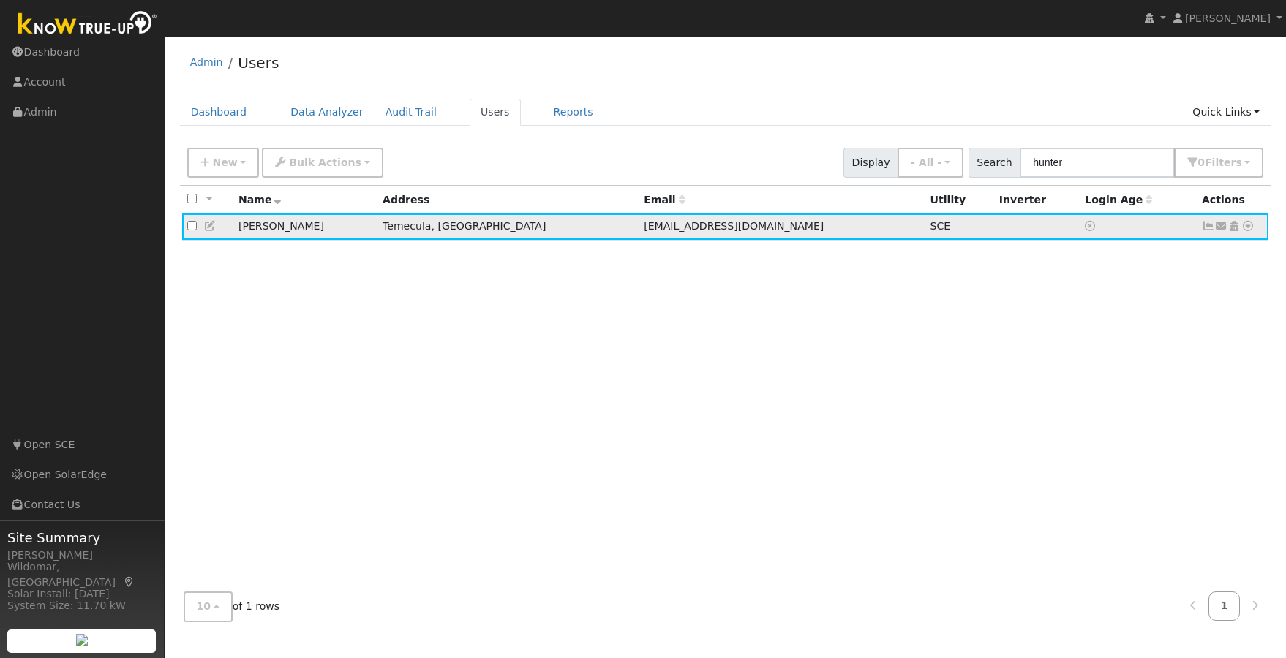
click at [1206, 229] on icon at bounding box center [1208, 226] width 13 height 10
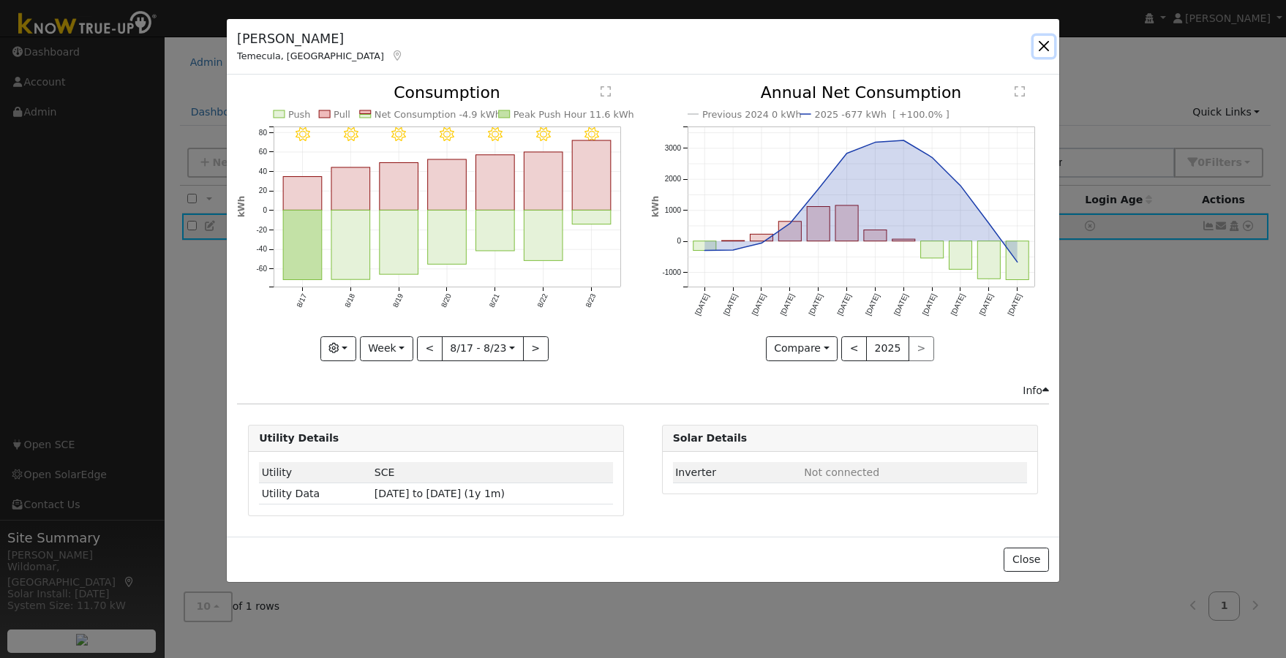
click at [1048, 45] on button "button" at bounding box center [1043, 46] width 20 height 20
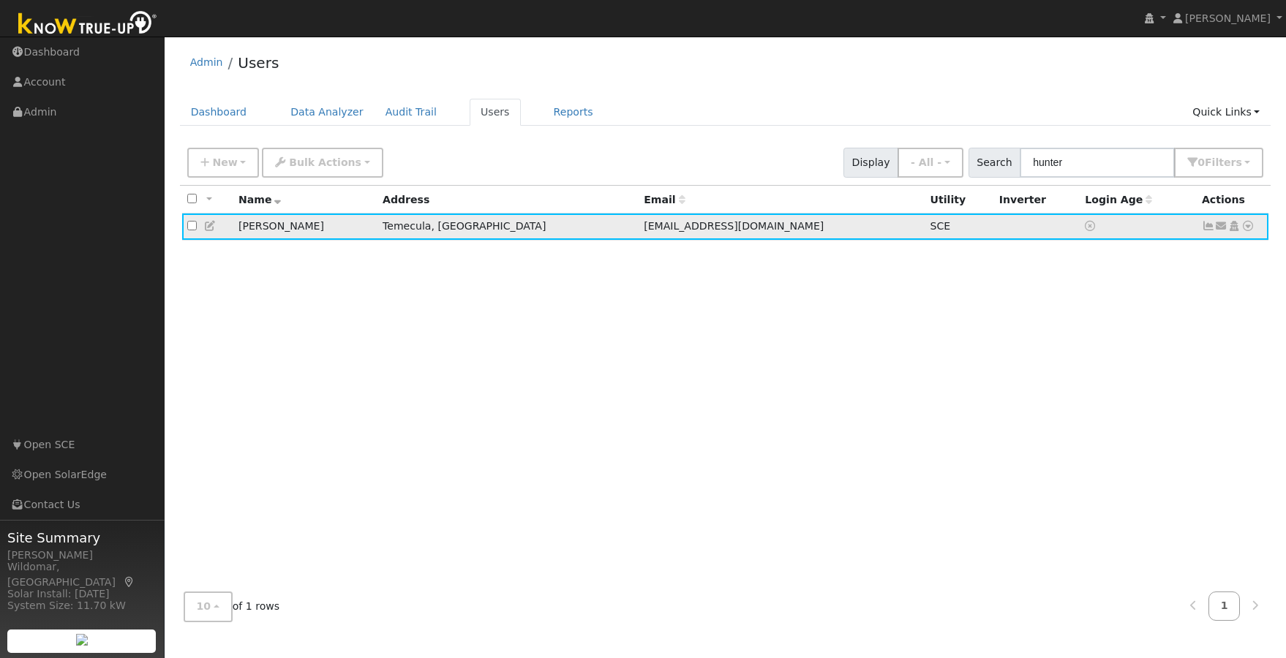
click at [1248, 231] on icon at bounding box center [1247, 226] width 13 height 10
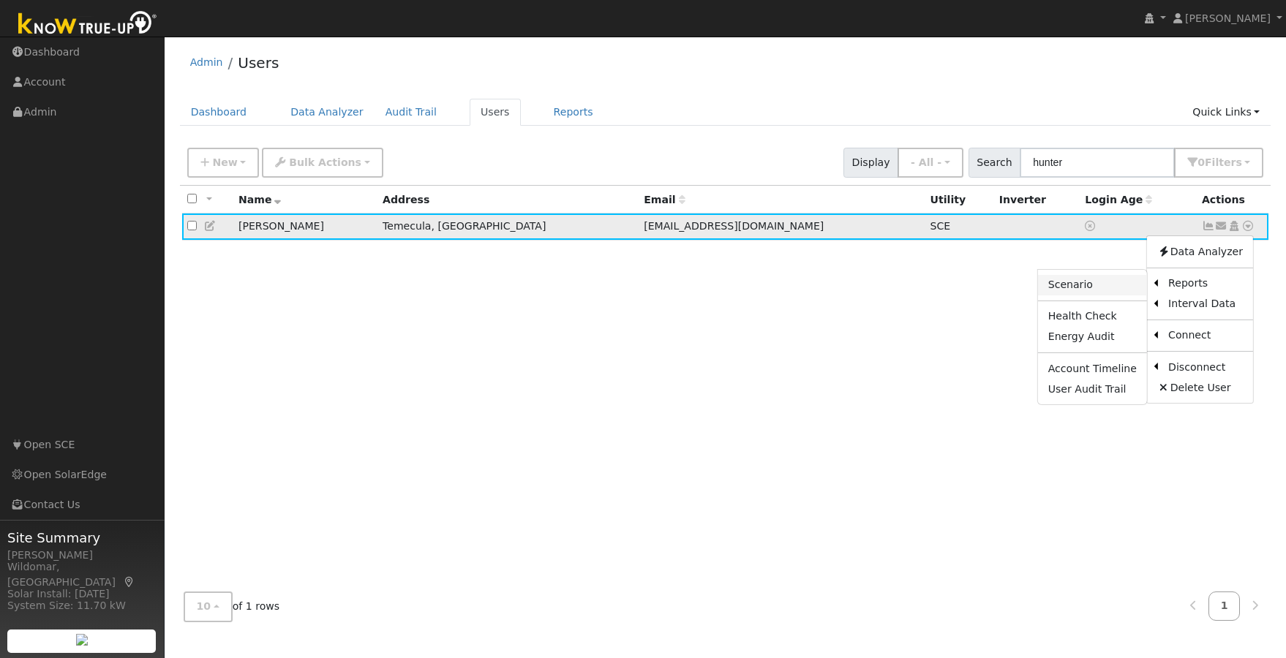
click at [1093, 286] on link "Scenario" at bounding box center [1092, 285] width 109 height 20
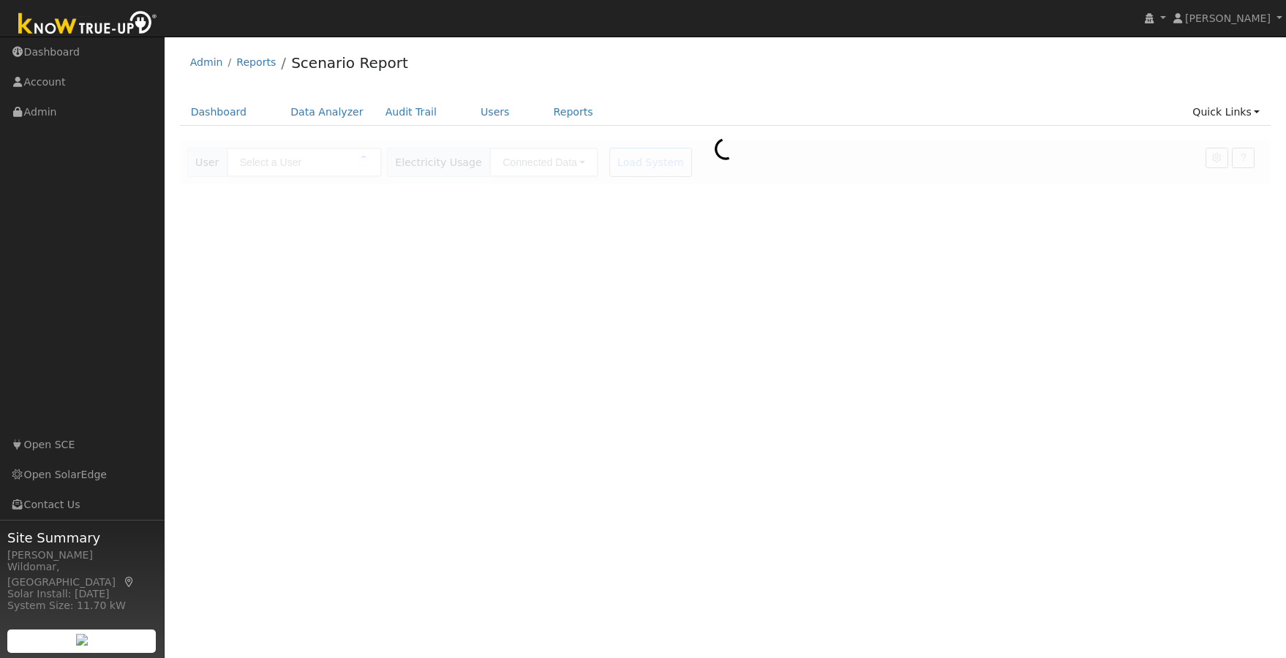
type input "[PERSON_NAME]"
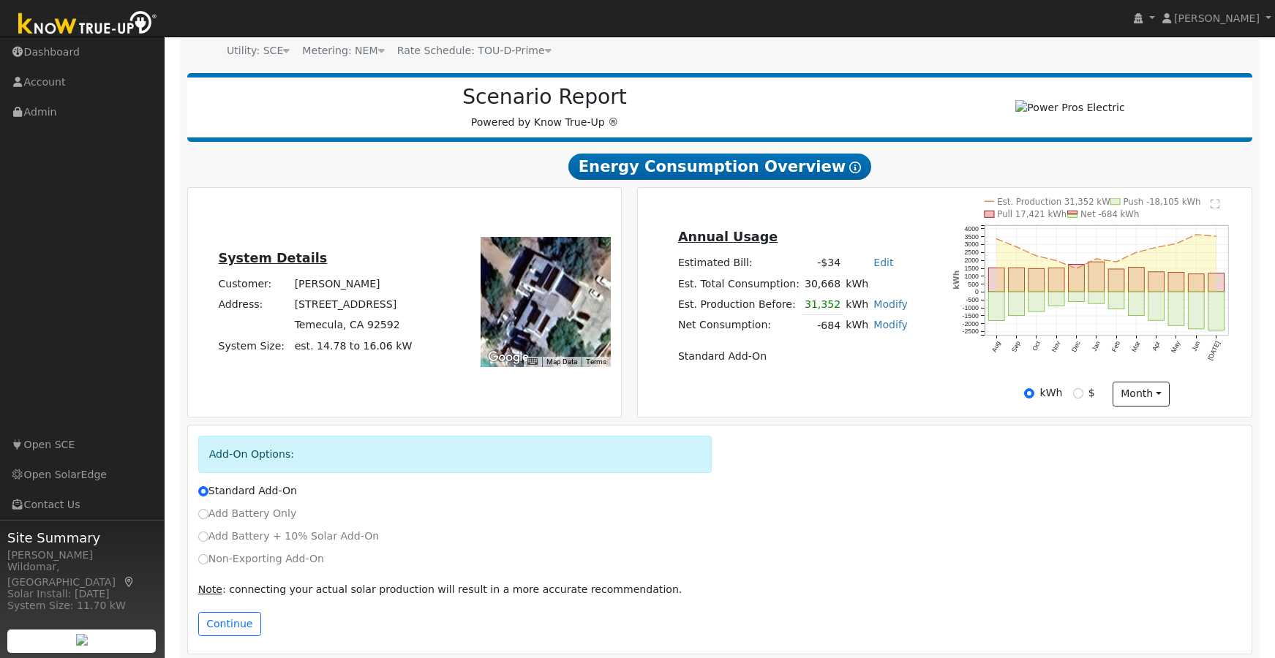
scroll to position [163, 0]
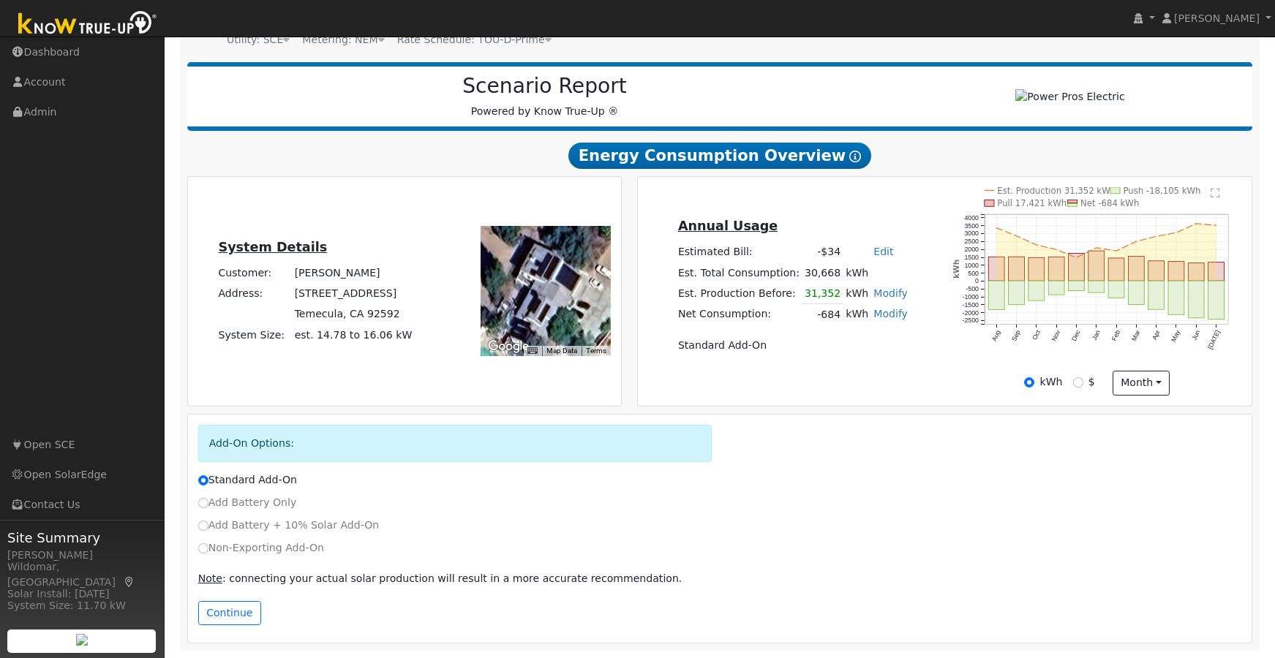
click at [250, 501] on label "Add Battery Only" at bounding box center [247, 502] width 99 height 15
click at [208, 501] on input "Add Battery Only" at bounding box center [203, 503] width 10 height 10
radio input "true"
radio input "false"
click at [228, 615] on button "Continue" at bounding box center [229, 613] width 63 height 25
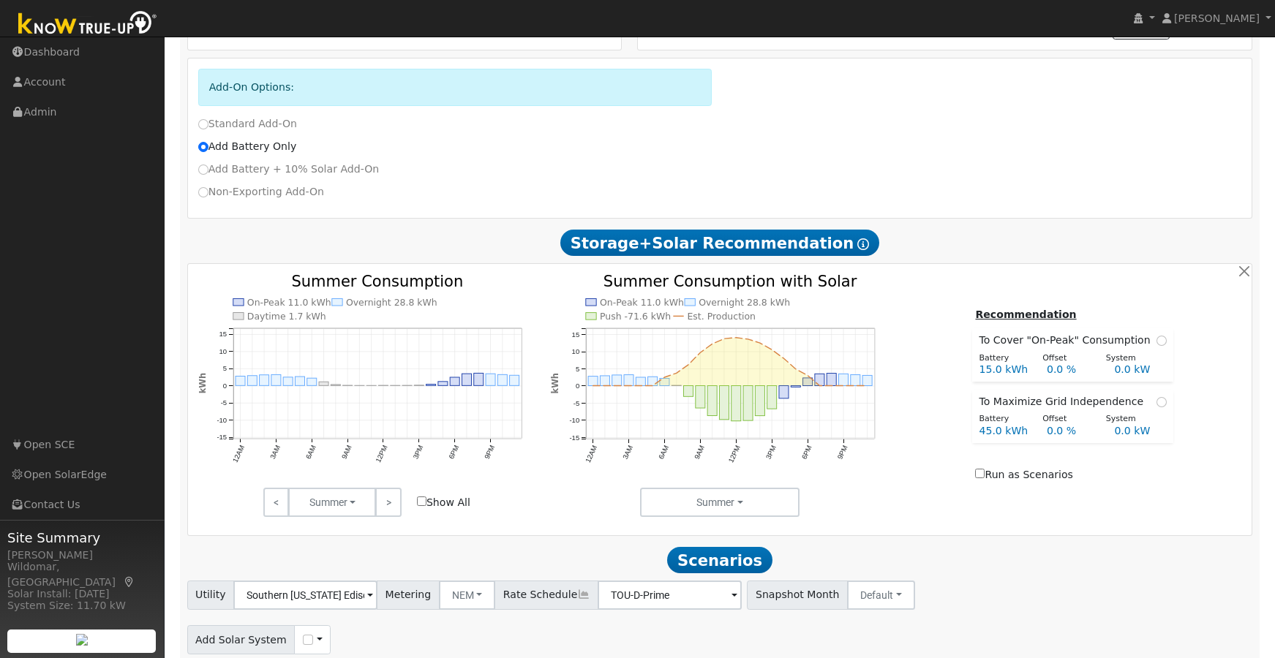
scroll to position [576, 0]
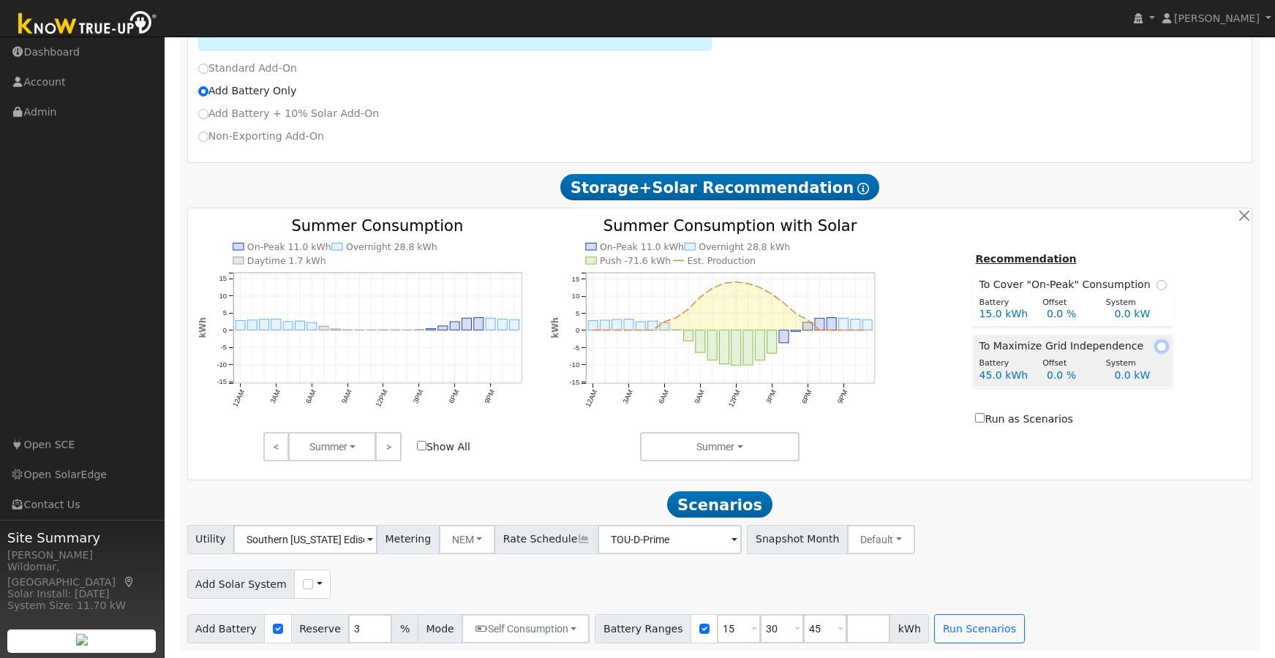
click at [1156, 345] on input "radio" at bounding box center [1161, 347] width 10 height 10
radio input "true"
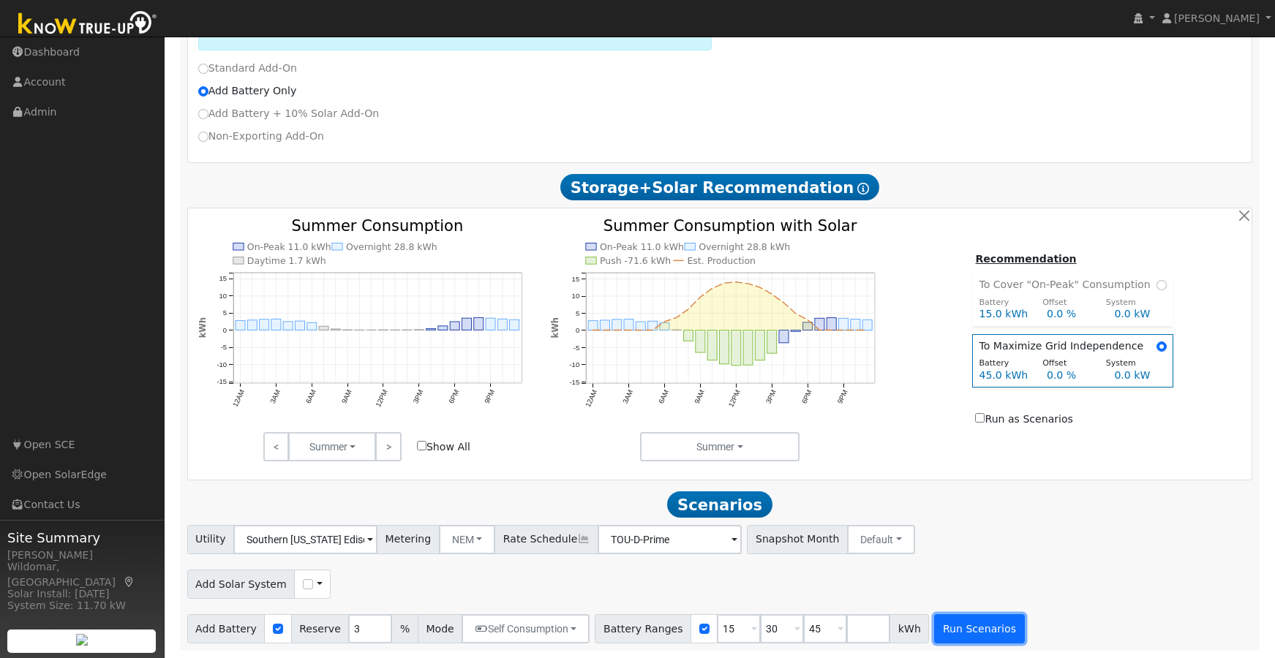
click at [941, 625] on button "Run Scenarios" at bounding box center [979, 628] width 90 height 29
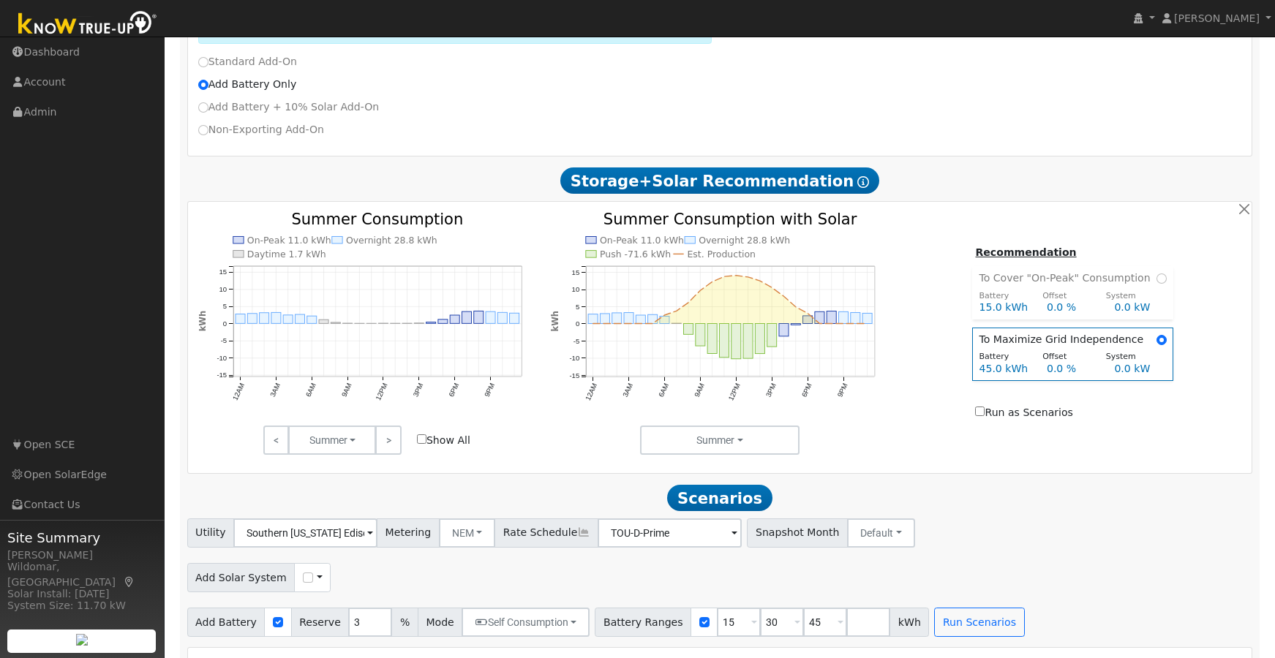
scroll to position [1022, 0]
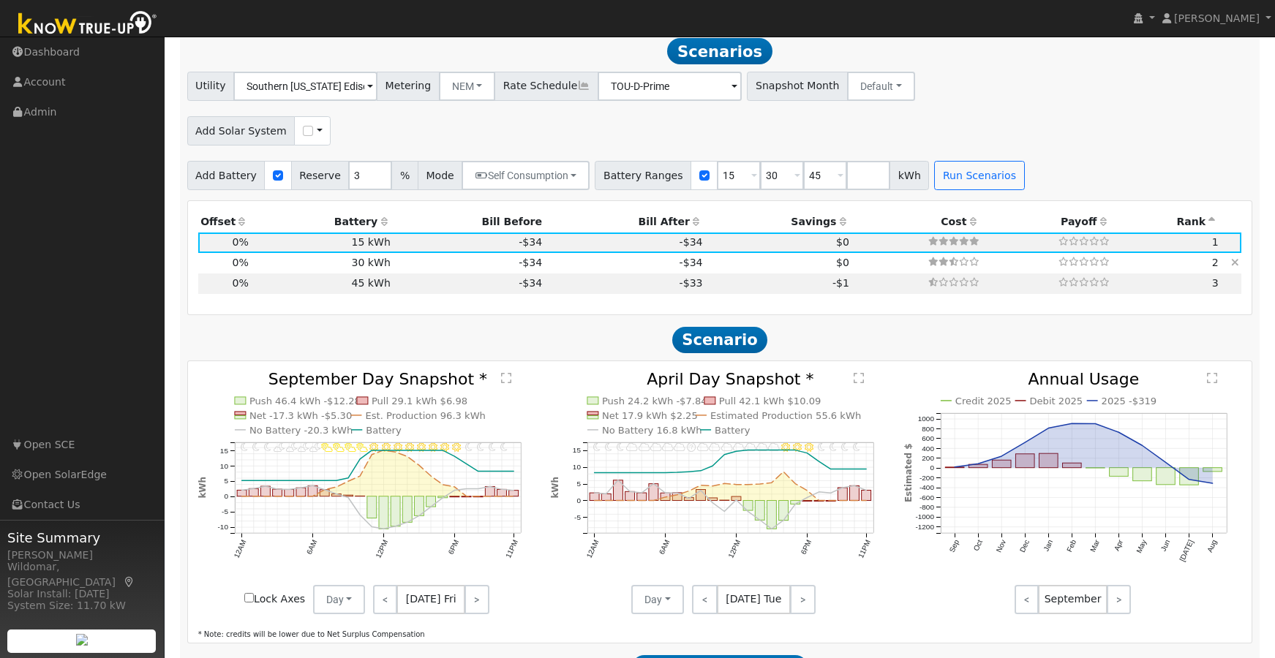
click at [444, 268] on td "-$34" at bounding box center [468, 263] width 151 height 20
type input "$34,500"
type input "$10,350"
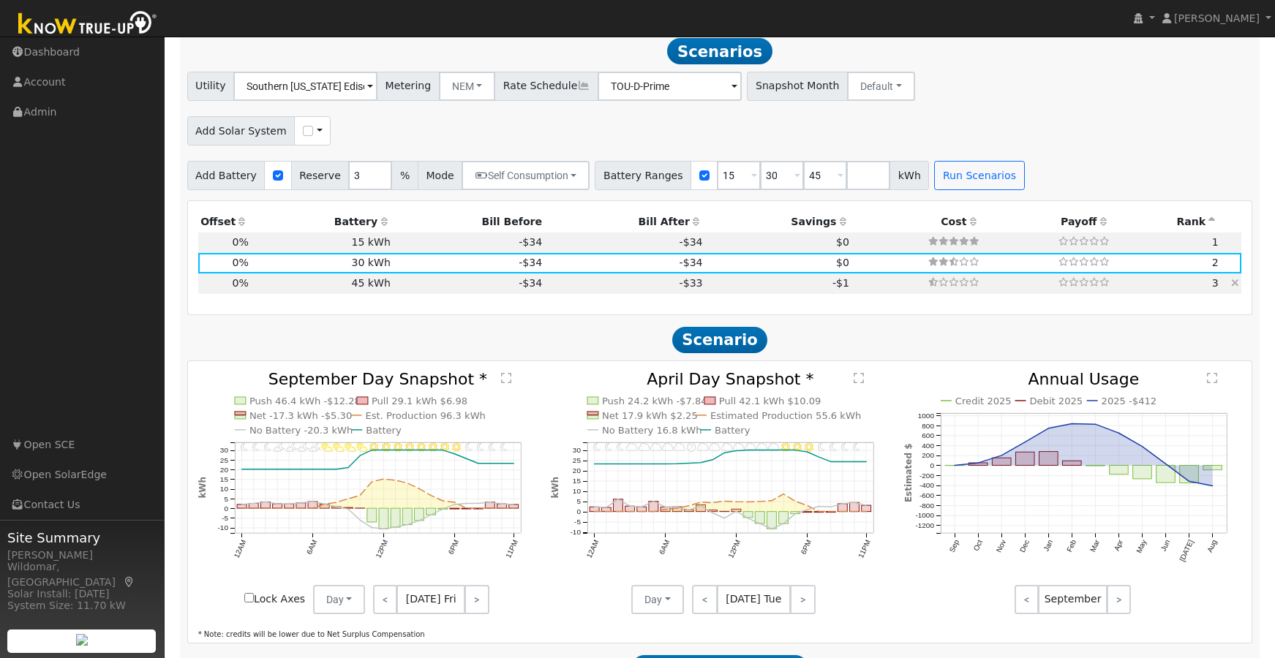
click at [444, 287] on td "-$34" at bounding box center [468, 284] width 151 height 20
type input "$51,750"
type input "$15,525"
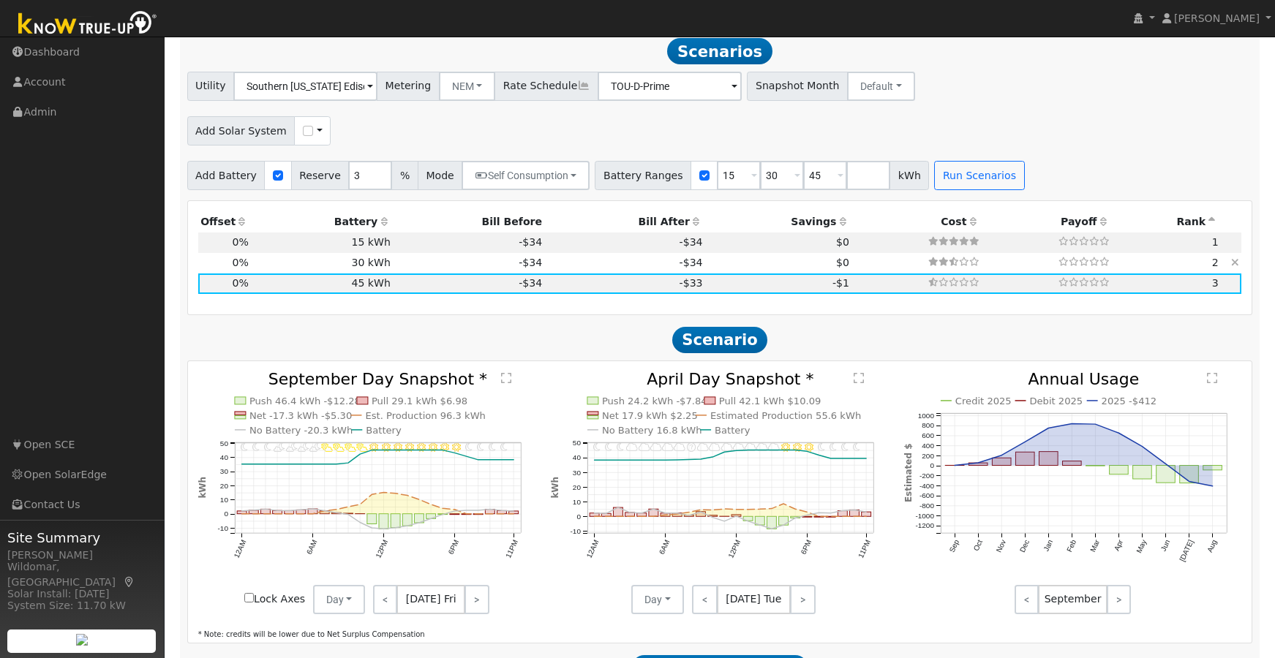
click at [445, 271] on td "-$34" at bounding box center [468, 263] width 151 height 20
type input "$34,500"
type input "$10,350"
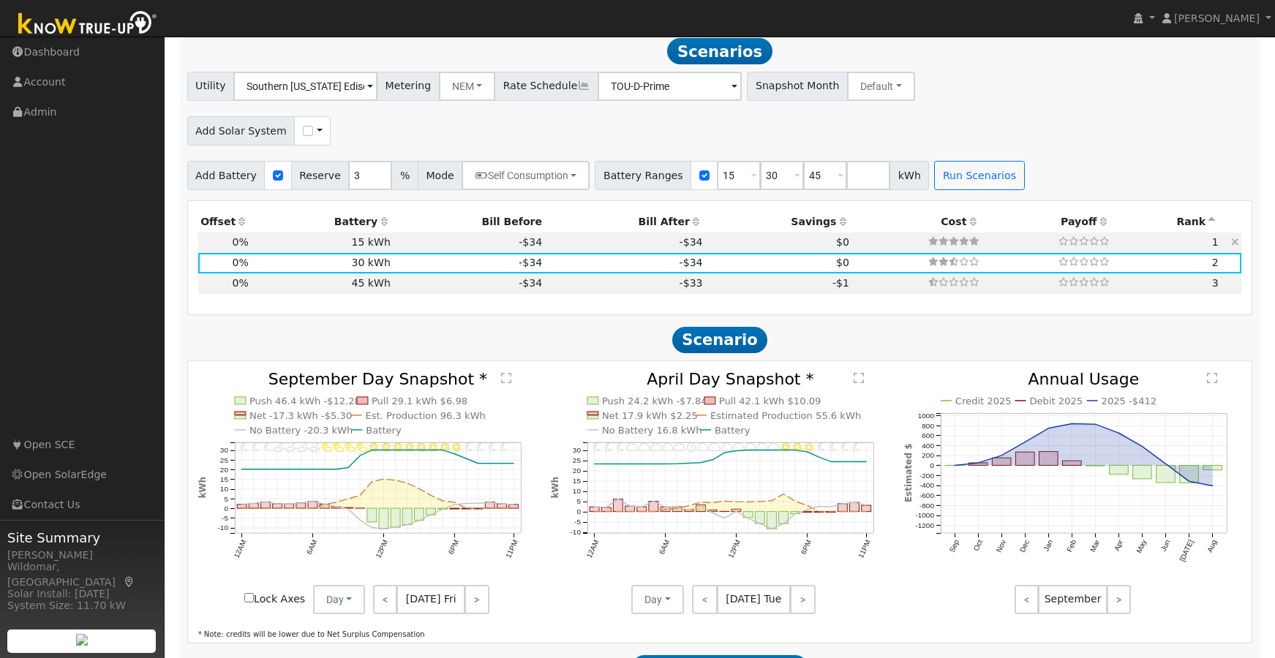
click at [447, 247] on td "-$34" at bounding box center [468, 243] width 151 height 20
type input "$17,250"
type input "$5,175"
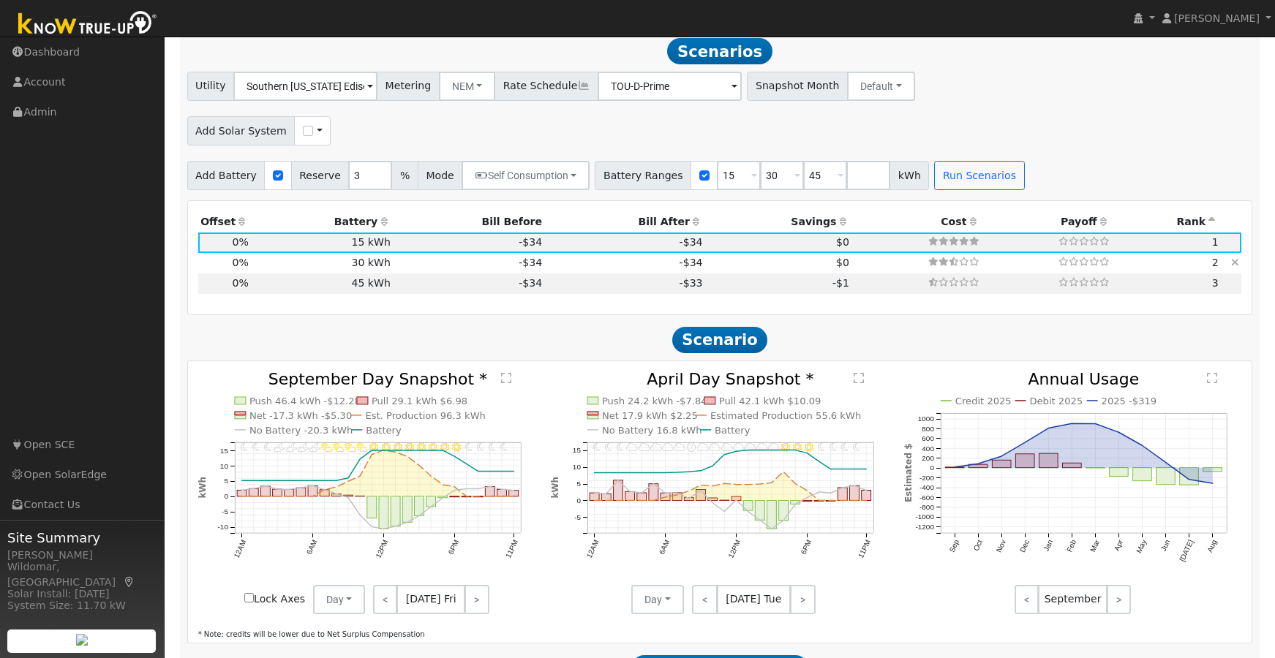
click at [448, 271] on td "-$34" at bounding box center [468, 263] width 151 height 20
type input "$34,500"
type input "$10,350"
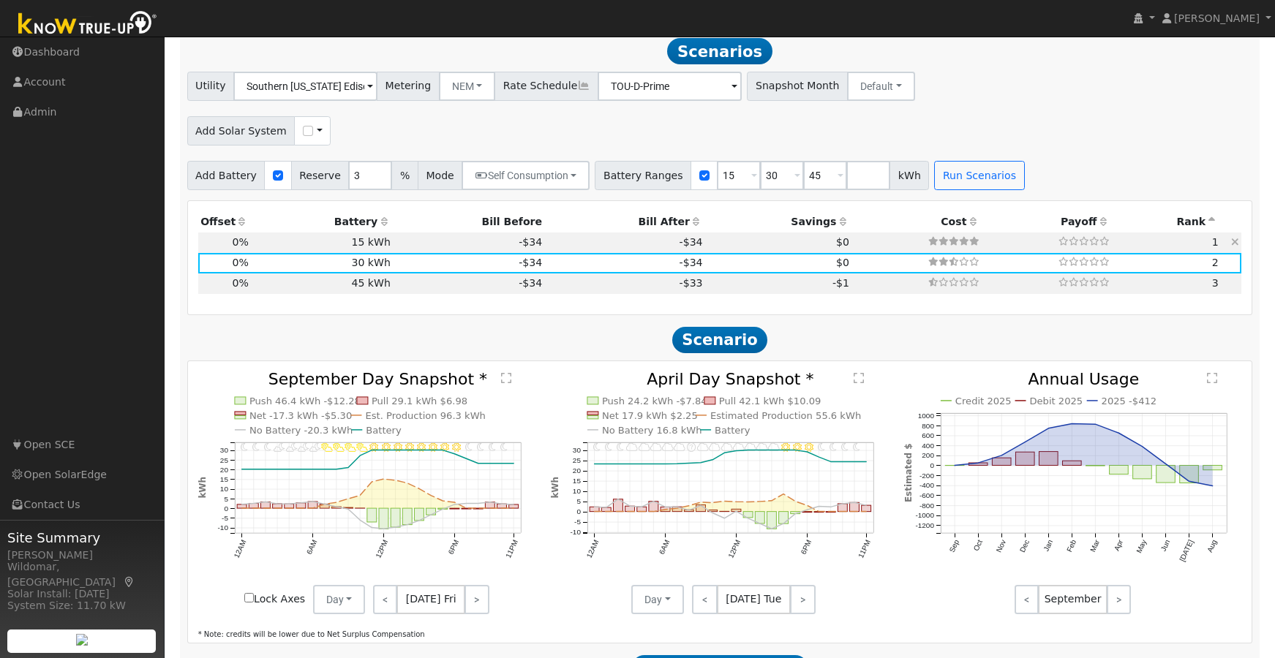
click at [445, 247] on td "-$34" at bounding box center [468, 243] width 151 height 20
type input "$17,250"
type input "$5,175"
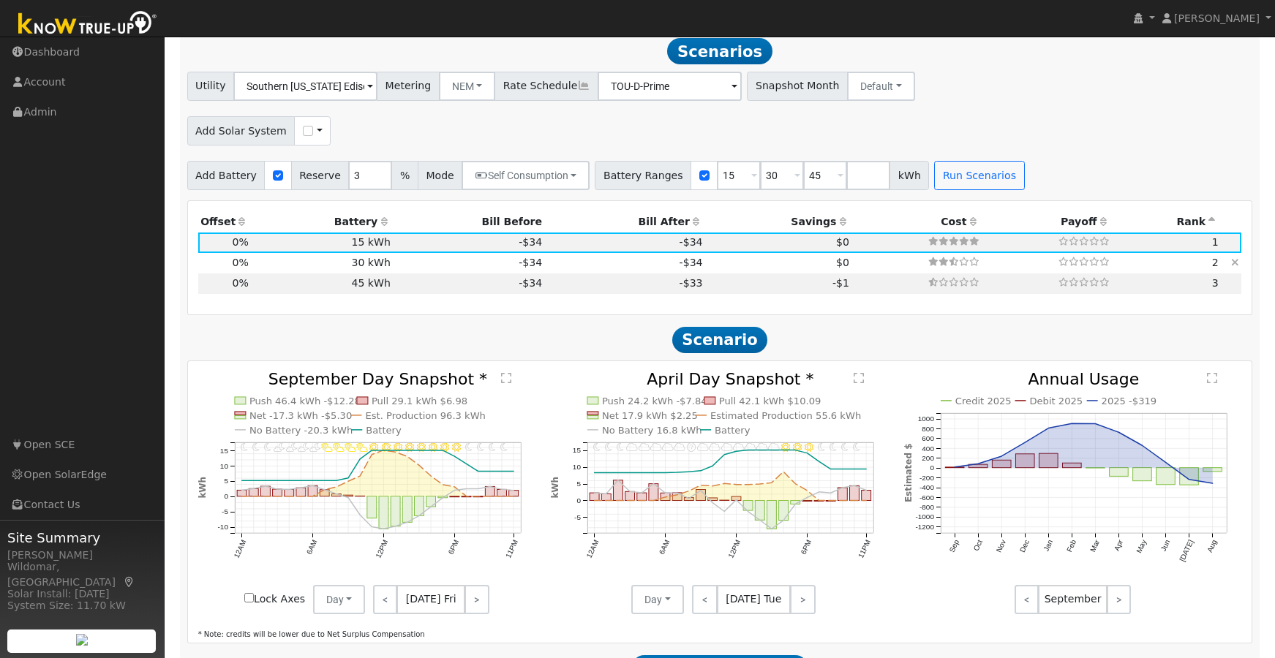
click at [451, 265] on td "-$34" at bounding box center [468, 263] width 151 height 20
type input "$34,500"
type input "$10,350"
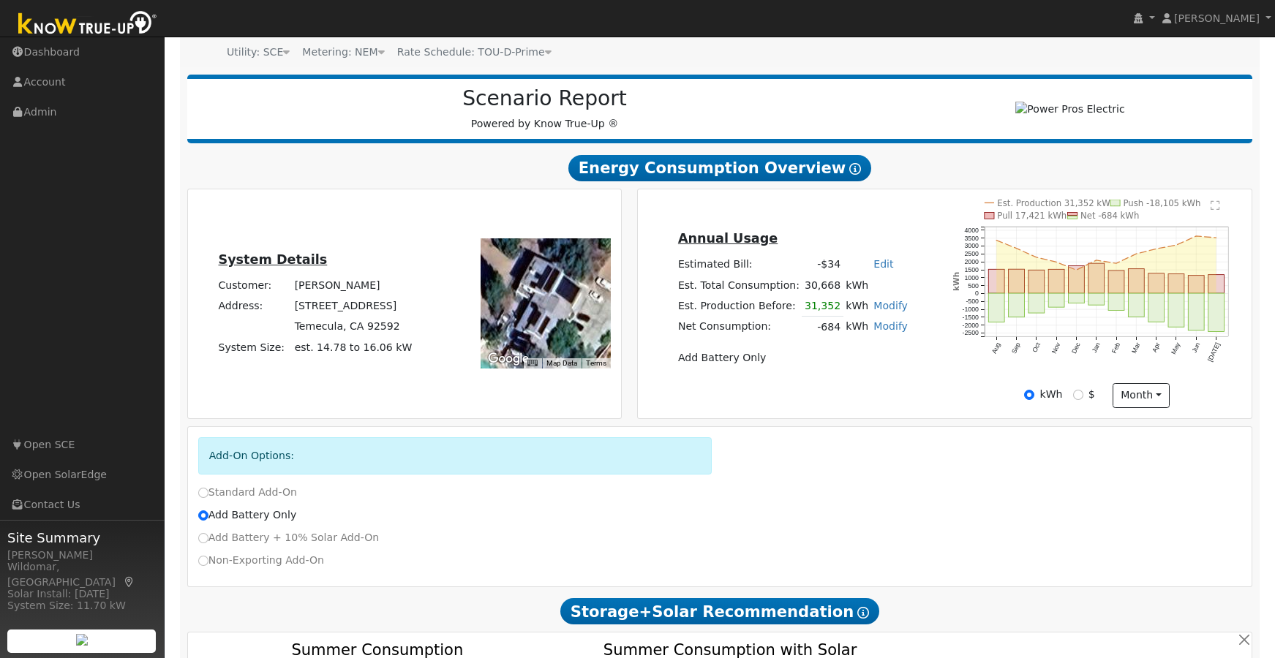
scroll to position [0, 0]
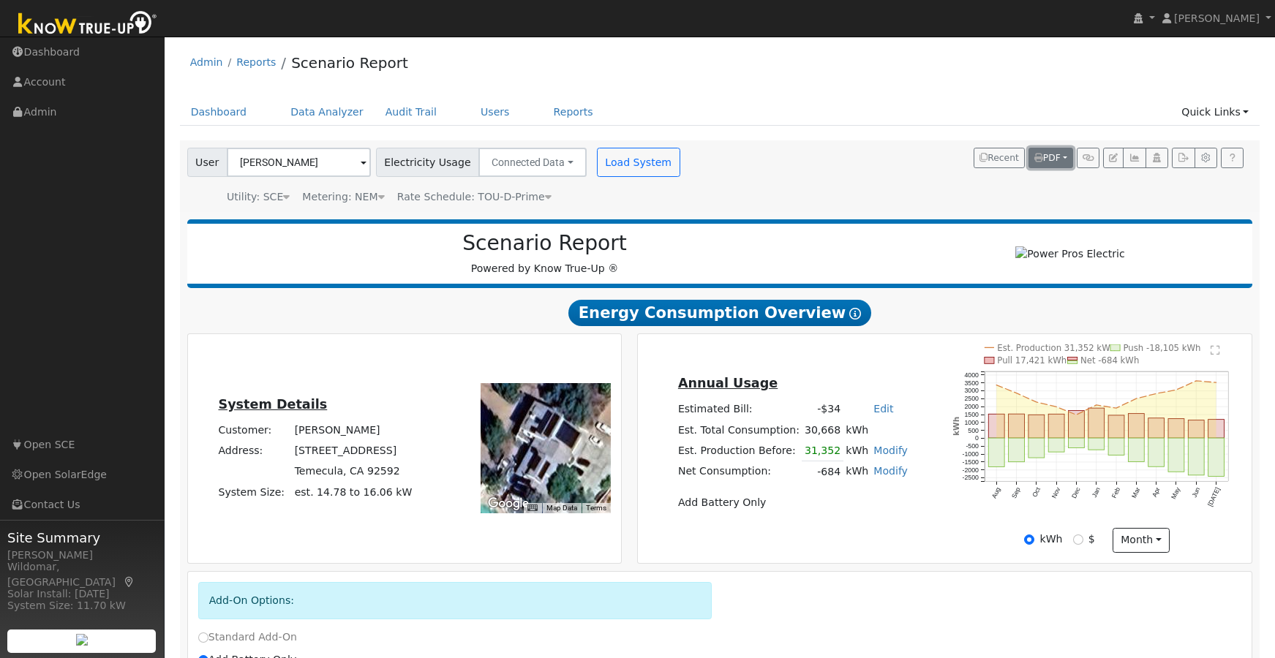
click at [1047, 156] on span "PDF" at bounding box center [1047, 158] width 26 height 10
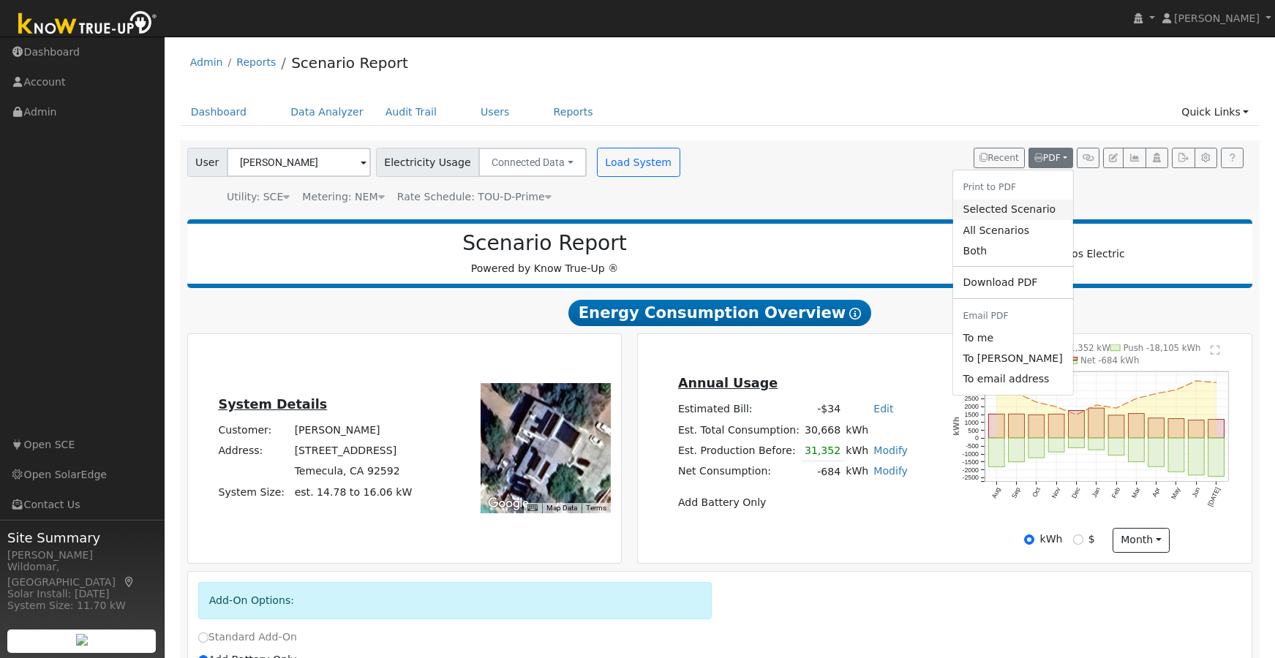
click at [1010, 208] on link "Selected Scenario" at bounding box center [1012, 210] width 120 height 20
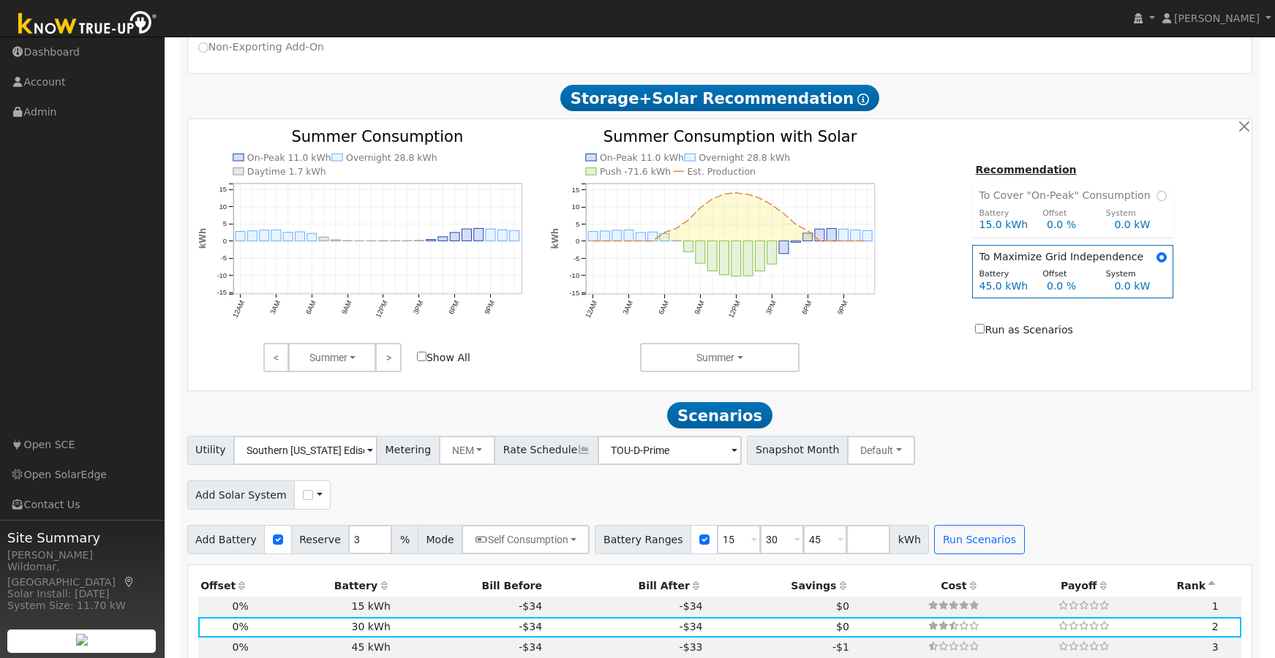
scroll to position [219, 0]
